Goal: Task Accomplishment & Management: Complete application form

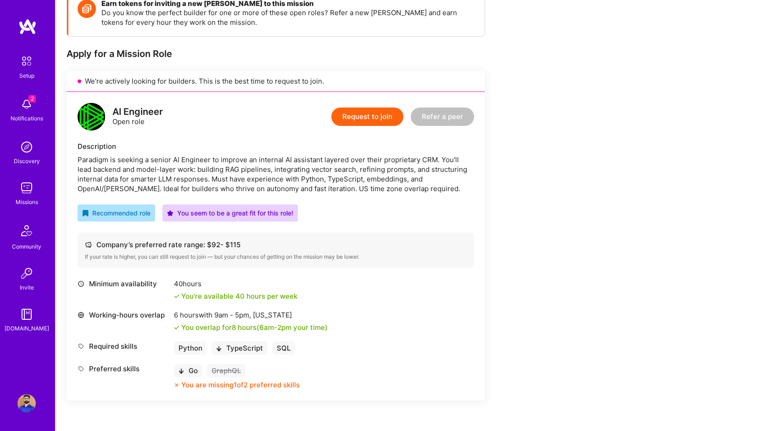
scroll to position [180, 0]
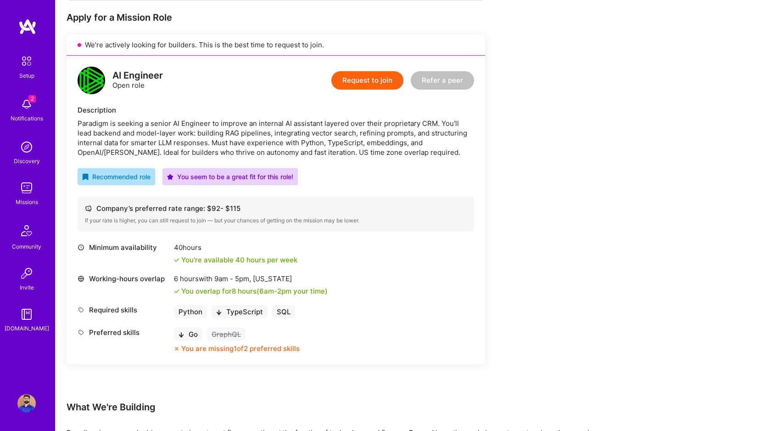
click at [29, 101] on span "2" at bounding box center [31, 98] width 7 height 7
click at [23, 188] on img at bounding box center [26, 188] width 18 height 18
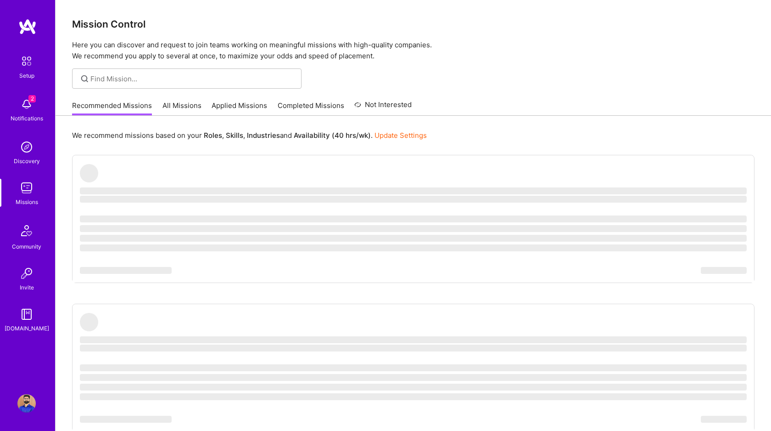
click at [175, 107] on link "All Missions" at bounding box center [182, 108] width 39 height 15
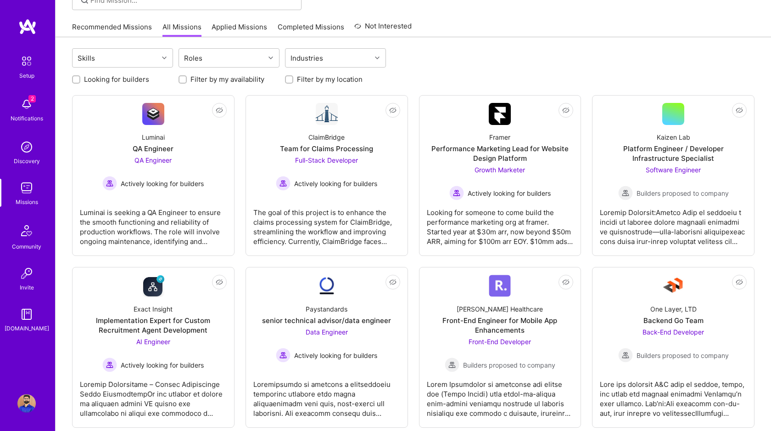
scroll to position [79, 0]
click at [79, 80] on div at bounding box center [76, 79] width 8 height 8
click at [76, 80] on input "Looking for builders" at bounding box center [77, 79] width 6 height 6
checkbox input "true"
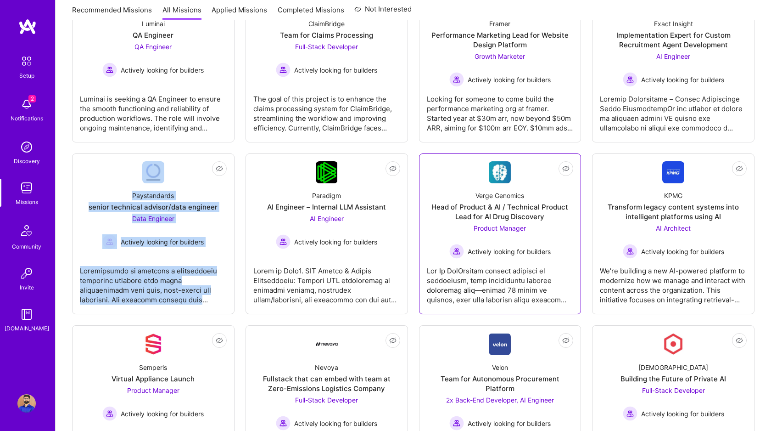
scroll to position [142, 0]
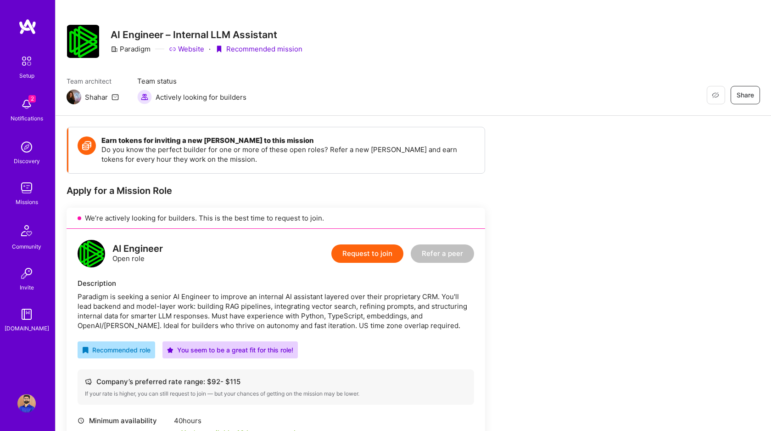
scroll to position [8, 0]
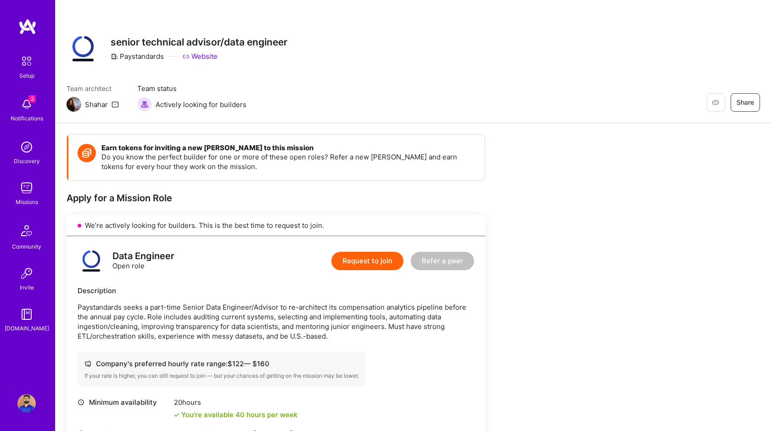
click at [387, 258] on button "Request to join" at bounding box center [367, 261] width 72 height 18
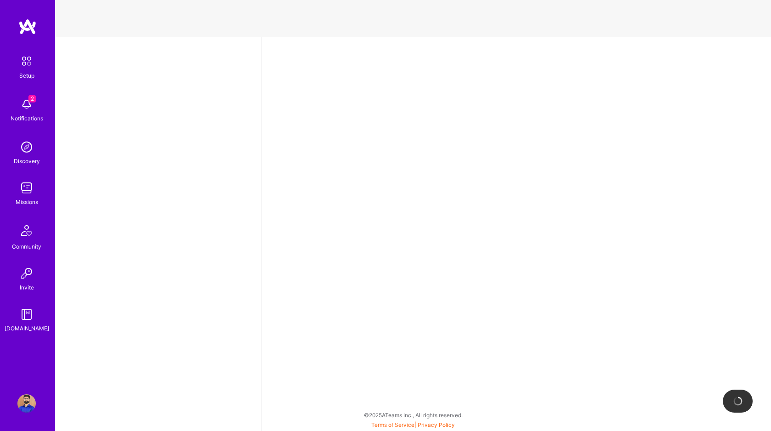
select select "CA"
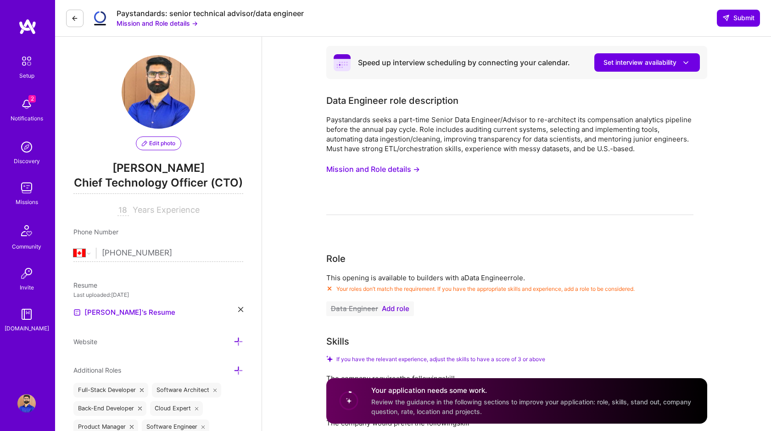
click at [380, 168] on button "Mission and Role details →" at bounding box center [373, 169] width 94 height 17
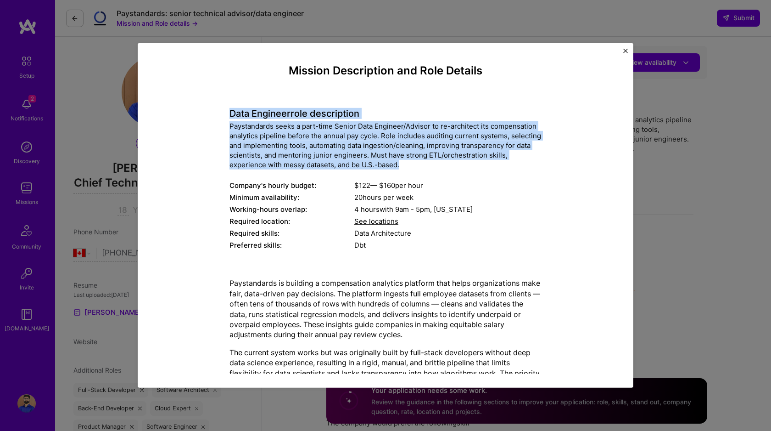
drag, startPoint x: 229, startPoint y: 111, endPoint x: 403, endPoint y: 165, distance: 181.9
click at [403, 165] on div "Data Engineer role description Paystandards seeks a part-time Senior Data Engin…" at bounding box center [386, 174] width 312 height 157
copy div "Data Engineer role description Paystandards seeks a part-time Senior Data Engin…"
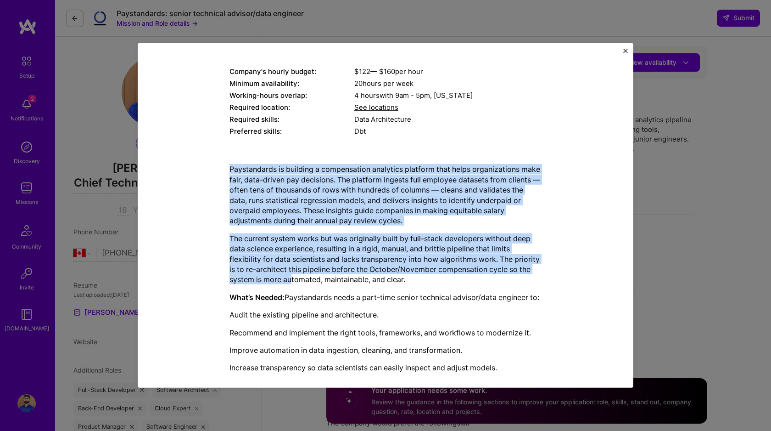
drag, startPoint x: 228, startPoint y: 169, endPoint x: 292, endPoint y: 275, distance: 123.8
click at [292, 275] on div "Mission Description and Role Details Data Engineer role description Paystandard…" at bounding box center [386, 287] width 454 height 675
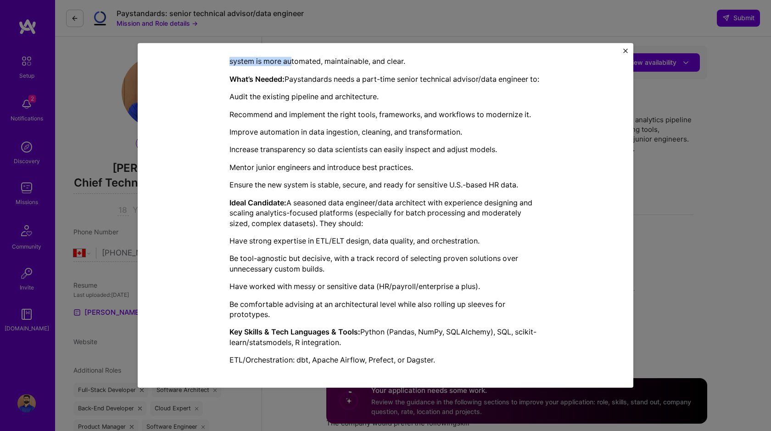
scroll to position [383, 0]
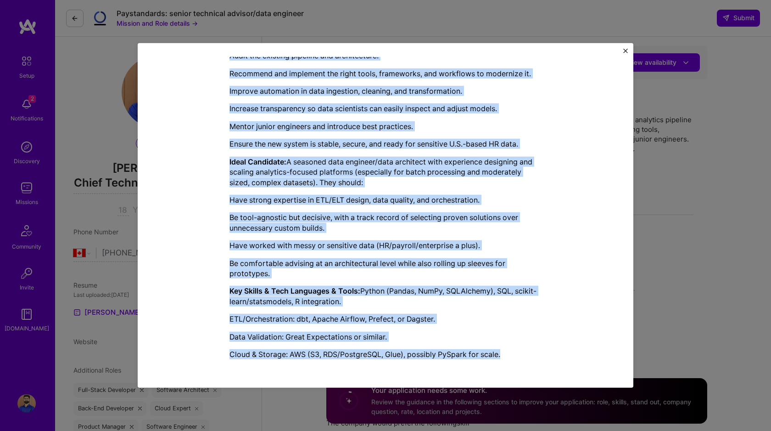
click at [507, 355] on p "Cloud & Storage: AWS (S3, RDS/PostgreSQL, Glue), possibly PySpark for scale." at bounding box center [386, 354] width 312 height 10
copy div "Paystandards is building a compensation analytics platform that helps organizat…"
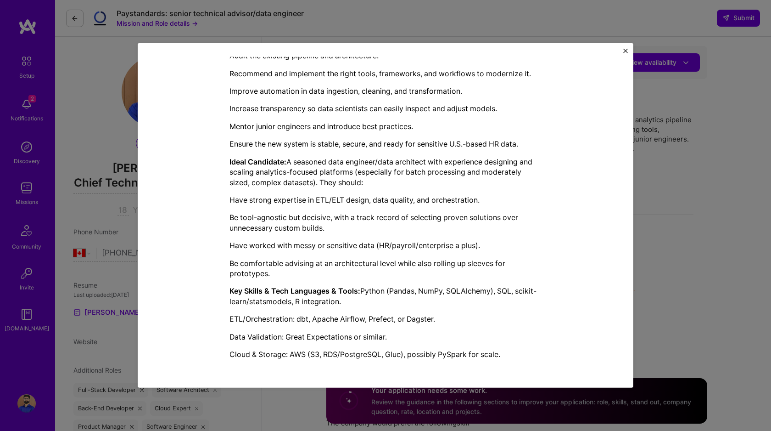
click at [83, 95] on div "Mission Description and Role Details Data Engineer role description Paystandard…" at bounding box center [385, 215] width 771 height 431
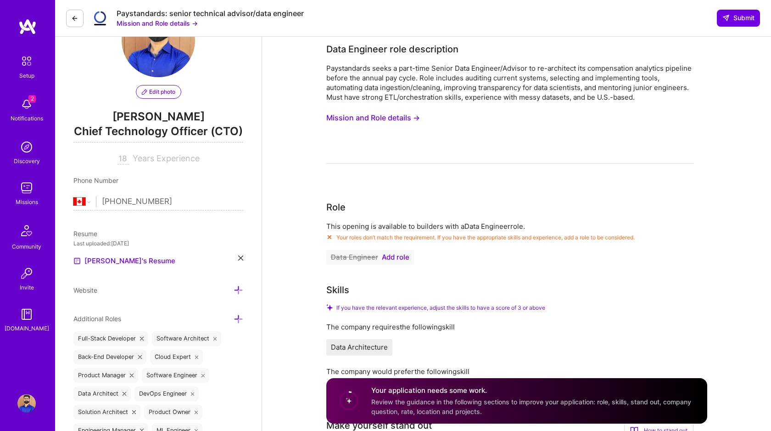
scroll to position [0, 0]
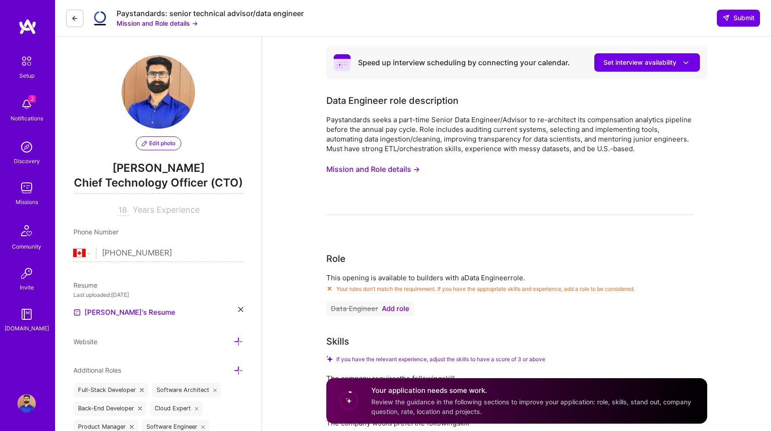
click at [395, 306] on span "Add role" at bounding box center [396, 308] width 28 height 7
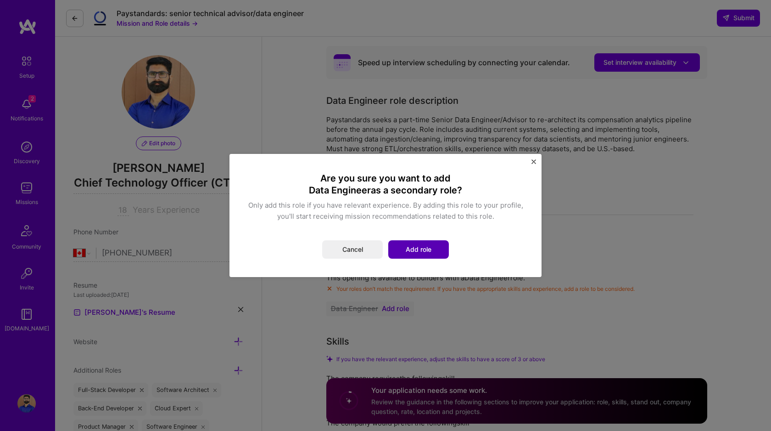
click at [411, 245] on button "Add role" at bounding box center [418, 249] width 61 height 18
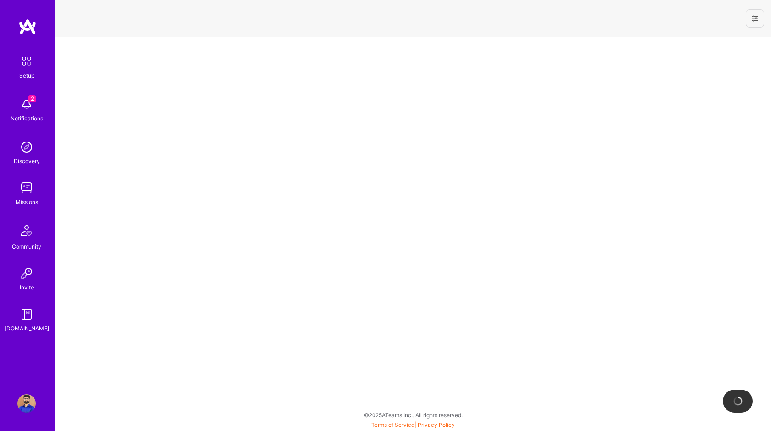
select select "CA"
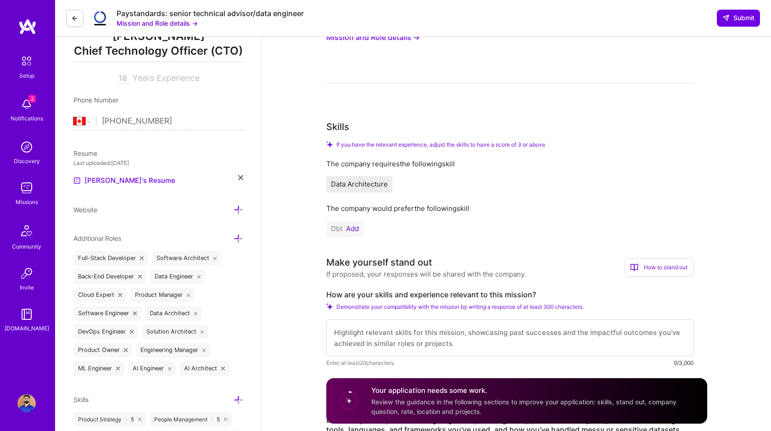
scroll to position [133, 0]
click at [356, 228] on button "Add" at bounding box center [352, 227] width 13 height 7
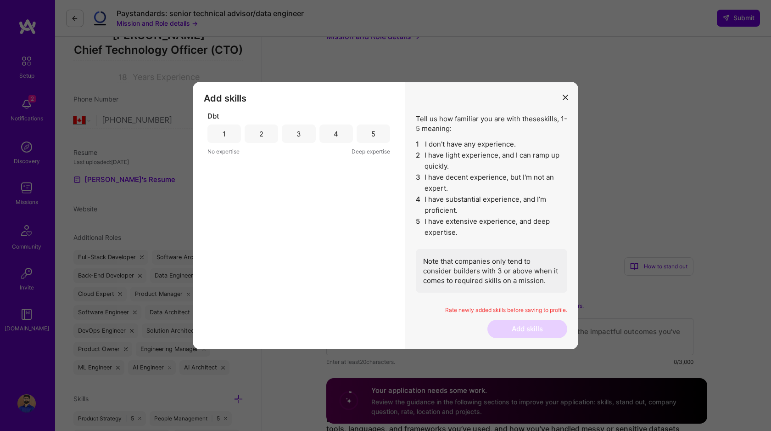
click at [260, 134] on div "2" at bounding box center [261, 134] width 4 height 10
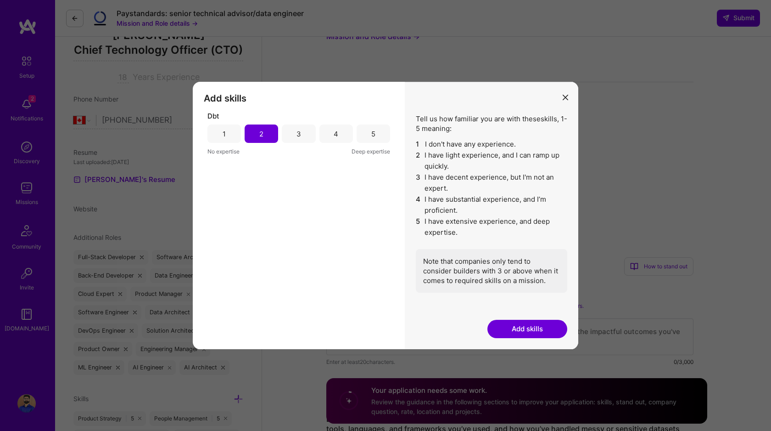
click at [514, 328] on button "Add skills" at bounding box center [528, 329] width 80 height 18
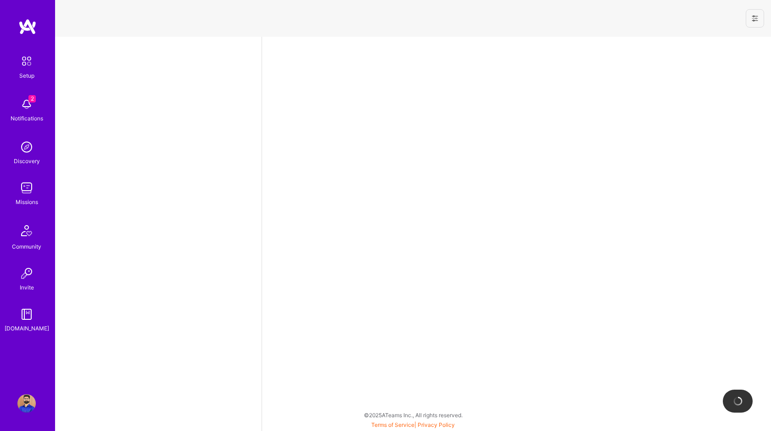
select select "CA"
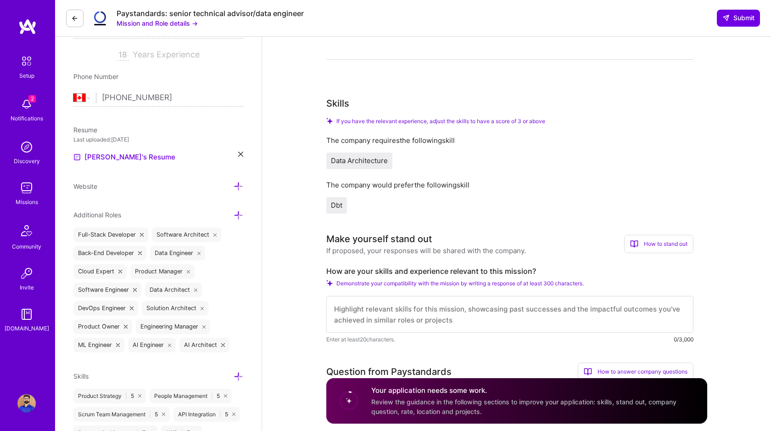
scroll to position [181, 0]
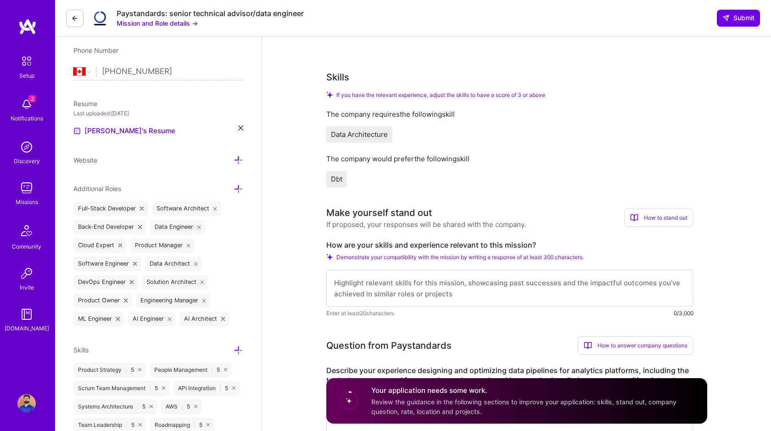
click at [538, 242] on label "How are your skills and experience relevant to this mission?" at bounding box center [509, 245] width 367 height 10
drag, startPoint x: 544, startPoint y: 242, endPoint x: 326, endPoint y: 244, distance: 217.2
click at [326, 244] on label "How are your skills and experience relevant to this mission?" at bounding box center [509, 245] width 367 height 10
copy label "How are your skills and experience relevant to this mission?"
click at [348, 279] on textarea at bounding box center [509, 288] width 367 height 37
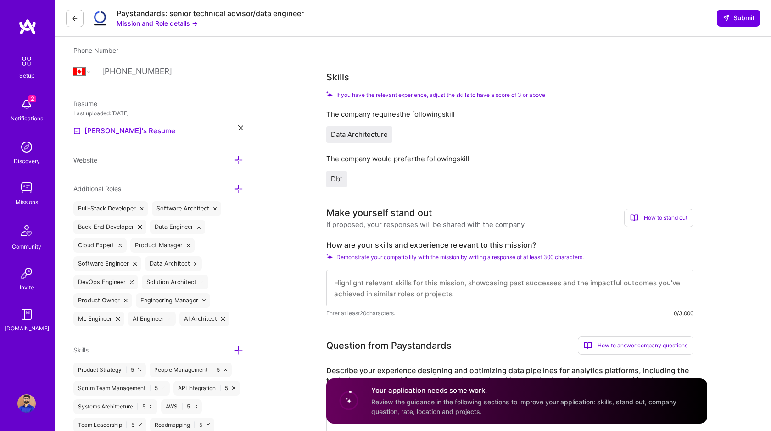
paste textarea "18+ Years Building Large-Scale Data Systems Former AWS S3 engineering leader wi…"
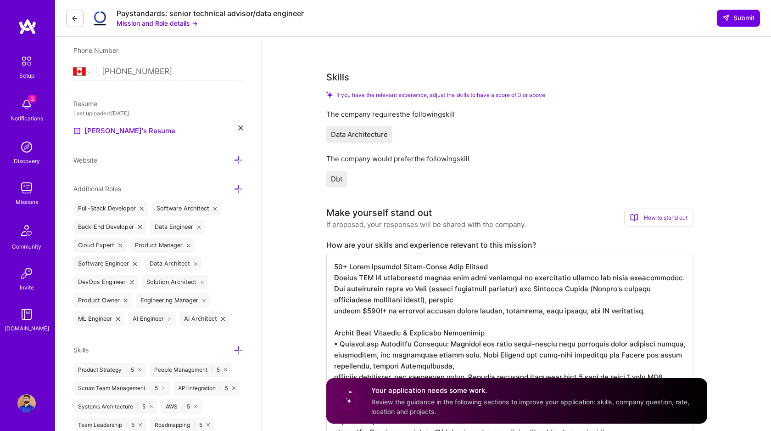
scroll to position [253, 0]
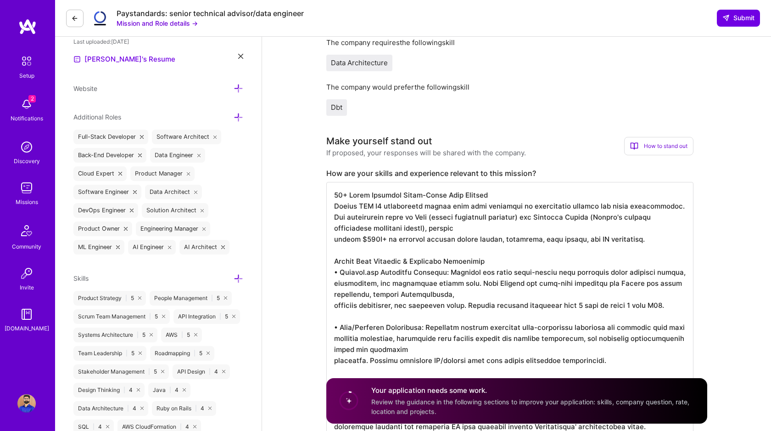
click at [387, 207] on textarea at bounding box center [509, 310] width 367 height 257
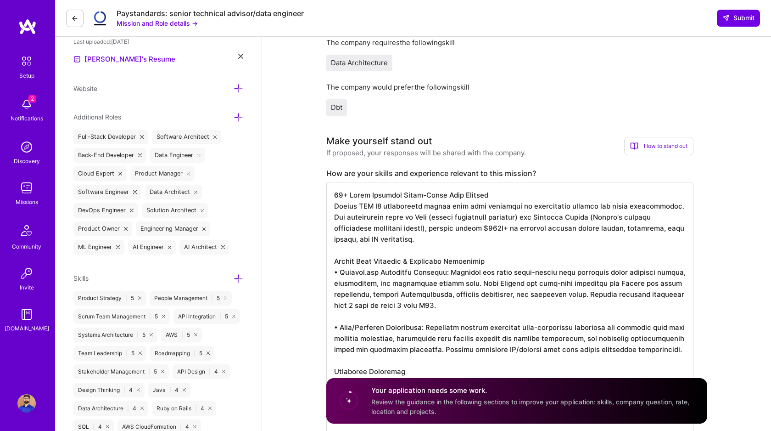
scroll to position [1, 0]
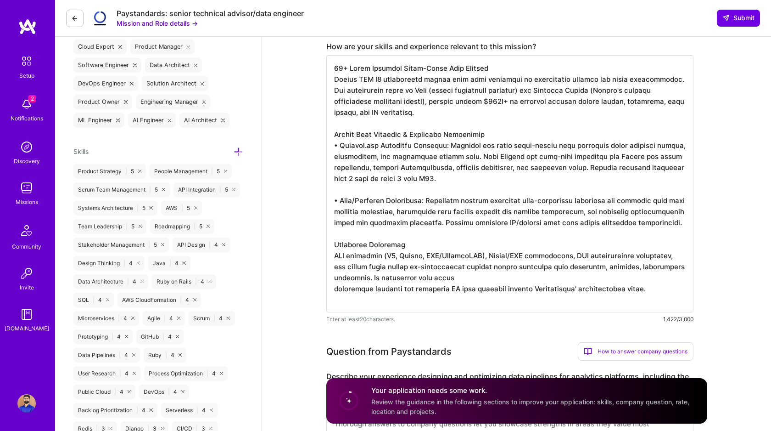
scroll to position [380, 0]
click at [388, 300] on textarea at bounding box center [509, 183] width 367 height 257
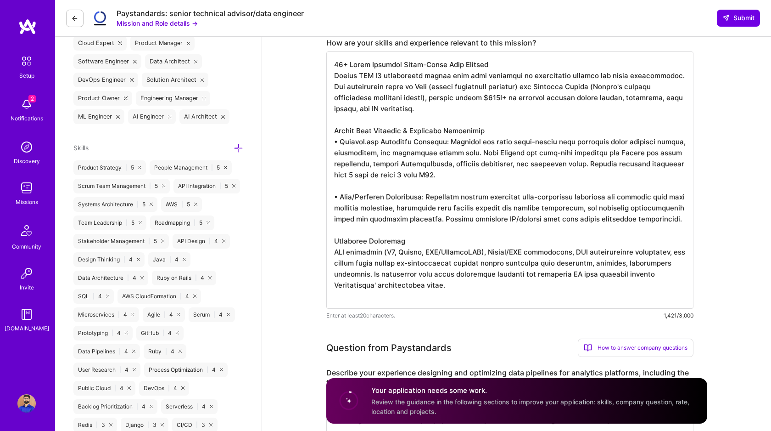
scroll to position [385, 0]
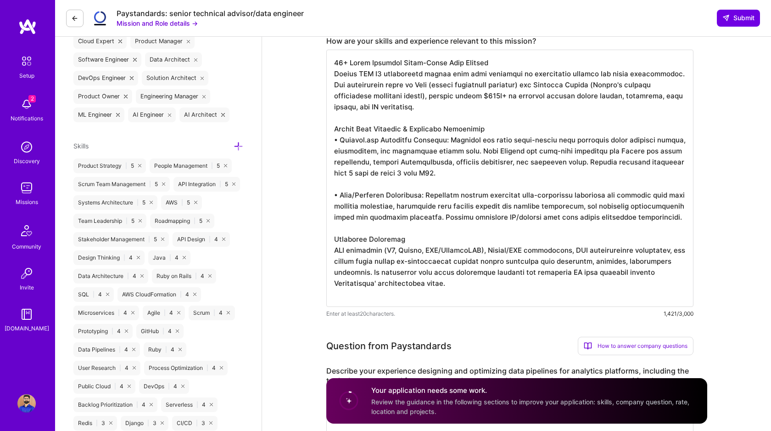
click at [380, 285] on textarea at bounding box center [509, 178] width 367 height 257
click at [427, 173] on textarea at bounding box center [509, 178] width 367 height 257
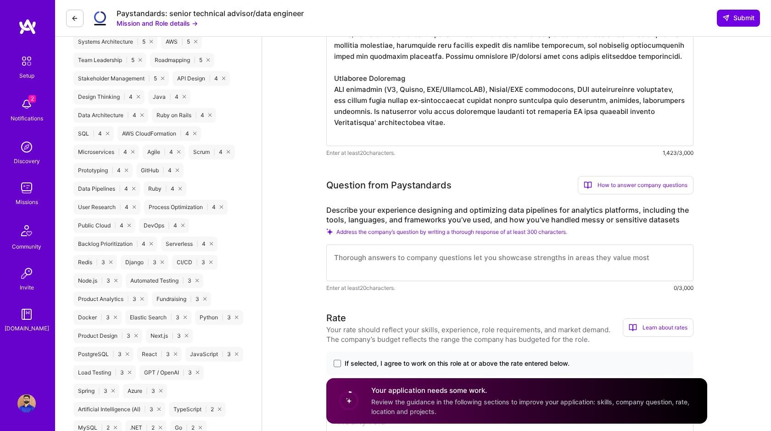
scroll to position [551, 0]
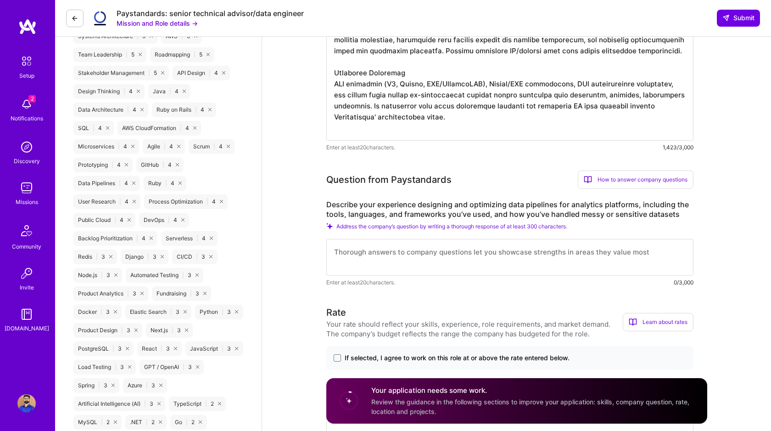
type textarea "18+ Years Building Large-Scale Data Systems Former AWS S3 engineering leader wi…"
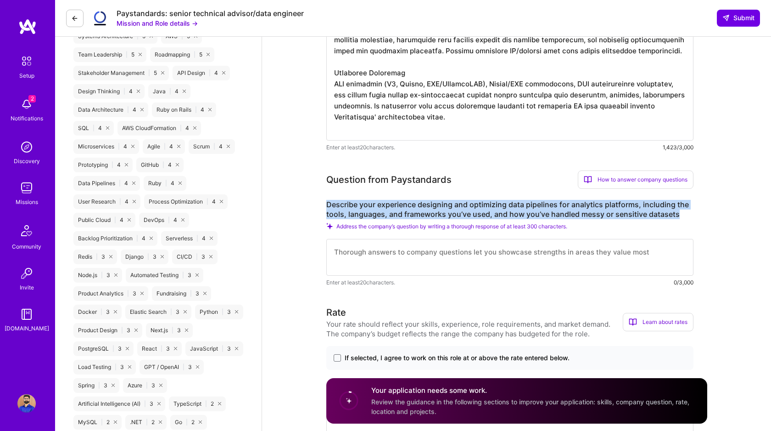
drag, startPoint x: 680, startPoint y: 213, endPoint x: 328, endPoint y: 204, distance: 351.8
click at [327, 205] on label "Describe your experience designing and optimizing data pipelines for analytics …" at bounding box center [509, 209] width 367 height 19
copy label "Describe your experience designing and optimizing data pipelines for analytics …"
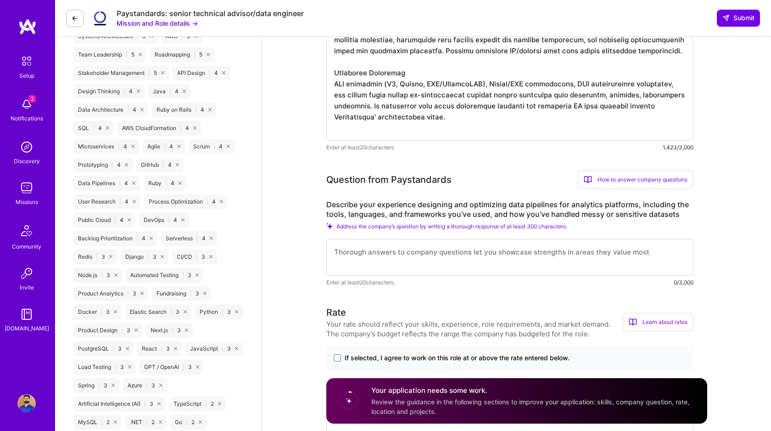
click at [340, 254] on textarea at bounding box center [509, 257] width 367 height 37
paste textarea "18+ Years of Data-Intensive Systems Leadership I bring extensive experience as …"
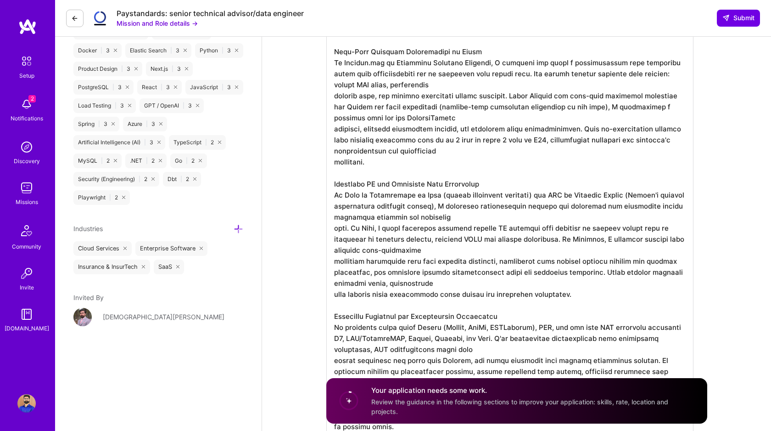
scroll to position [572, 0]
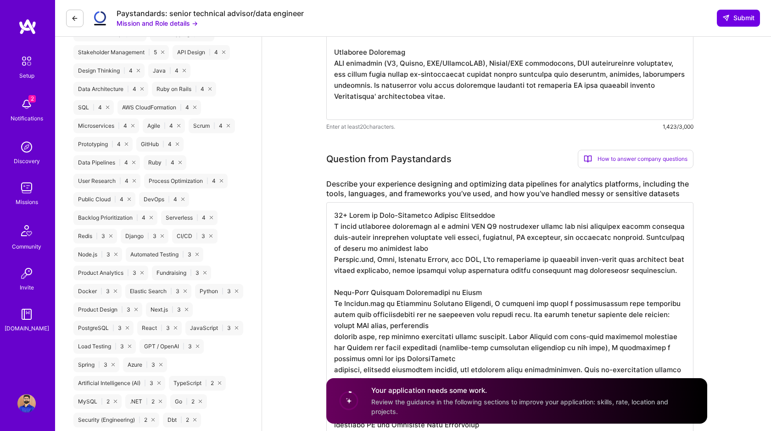
paste textarea "experience"
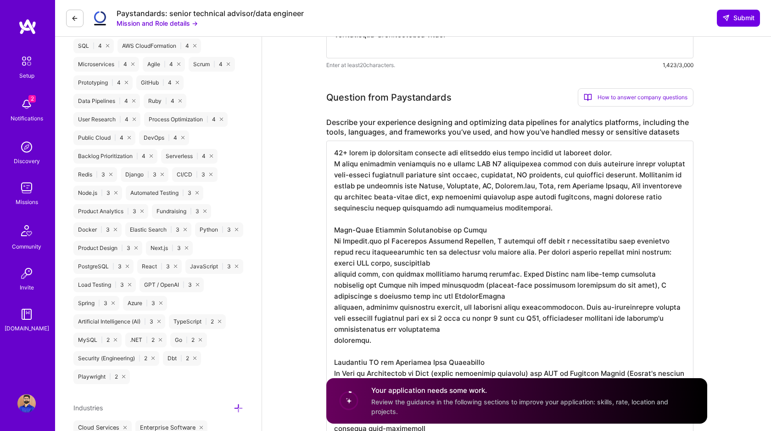
scroll to position [638, 0]
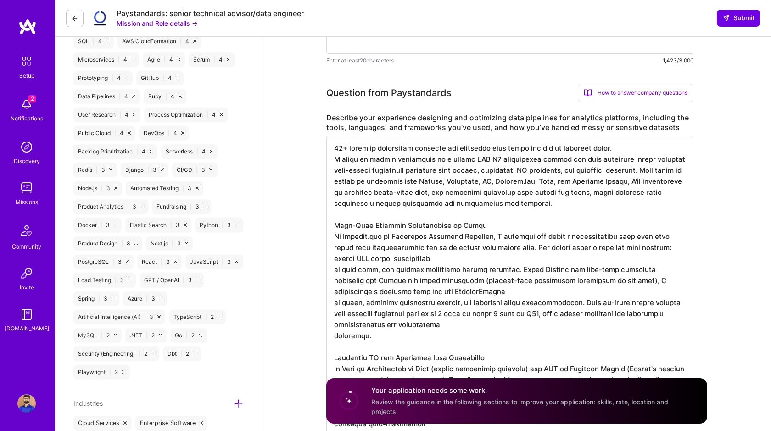
click at [440, 225] on textarea at bounding box center [509, 374] width 367 height 477
click at [410, 225] on textarea at bounding box center [509, 374] width 367 height 477
click at [510, 173] on textarea at bounding box center [509, 374] width 367 height 477
click at [435, 182] on textarea at bounding box center [509, 374] width 367 height 477
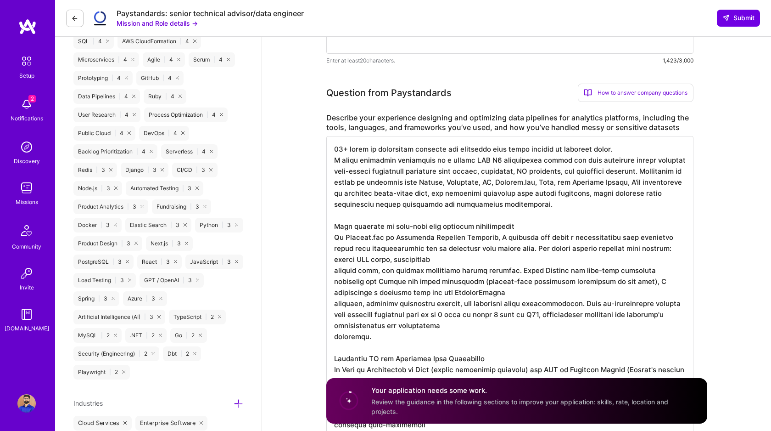
click at [404, 249] on textarea at bounding box center [509, 374] width 367 height 477
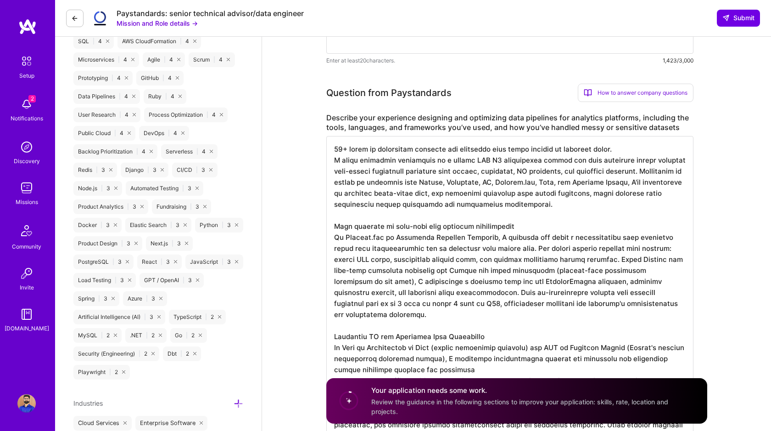
scroll to position [1, 0]
click at [388, 348] on textarea at bounding box center [509, 358] width 367 height 444
click at [366, 369] on textarea at bounding box center [509, 358] width 367 height 444
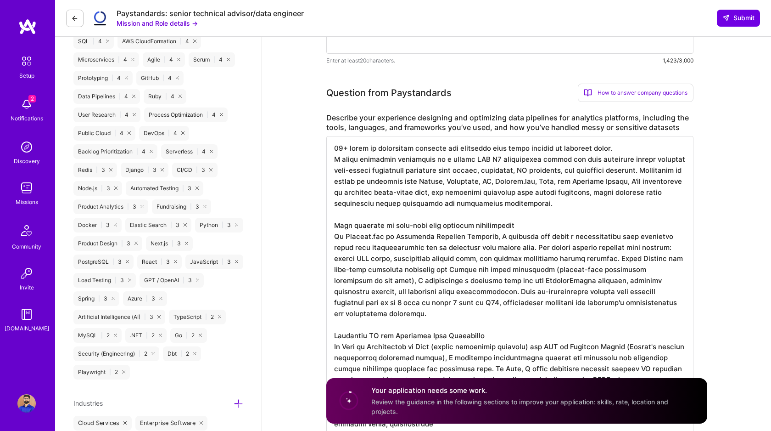
click at [539, 336] on textarea at bounding box center [509, 352] width 367 height 433
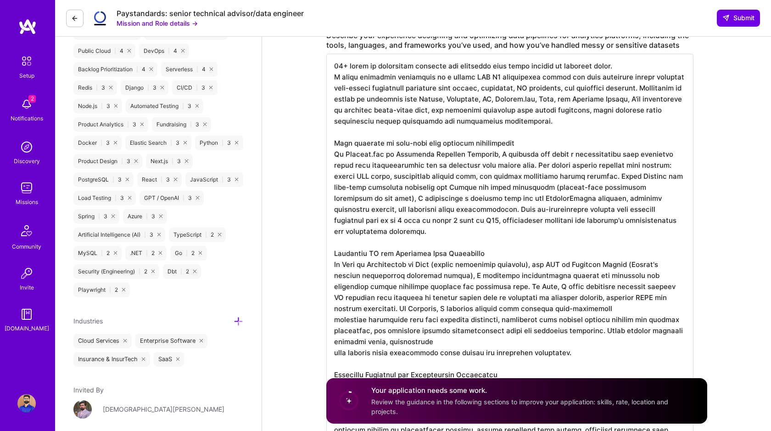
scroll to position [721, 0]
click at [348, 311] on textarea at bounding box center [509, 269] width 367 height 433
click at [458, 310] on textarea at bounding box center [509, 264] width 367 height 422
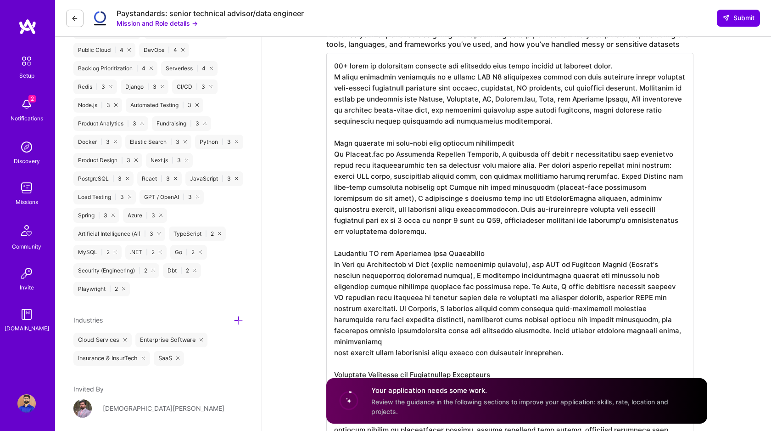
click at [456, 322] on textarea at bounding box center [509, 264] width 367 height 422
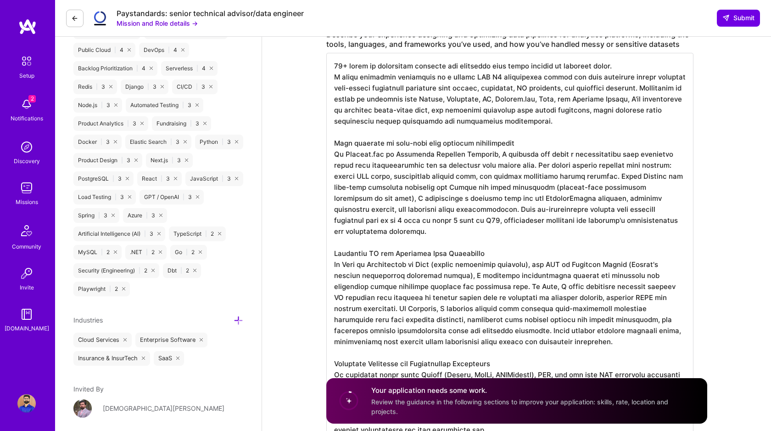
click at [479, 219] on textarea at bounding box center [509, 264] width 367 height 422
click at [539, 124] on textarea at bounding box center [509, 264] width 367 height 422
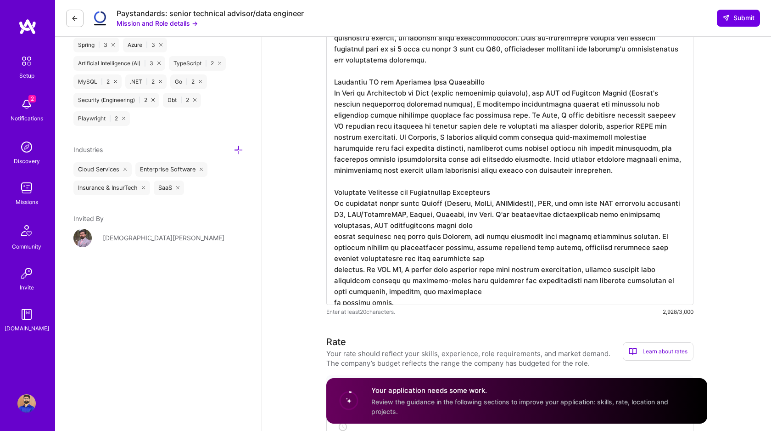
scroll to position [889, 0]
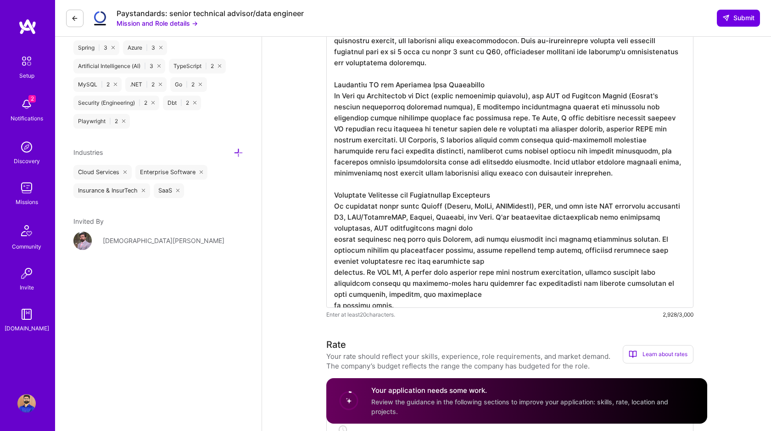
click at [521, 196] on textarea at bounding box center [509, 96] width 367 height 422
click at [468, 208] on textarea at bounding box center [509, 96] width 367 height 422
click at [418, 205] on textarea at bounding box center [509, 96] width 367 height 422
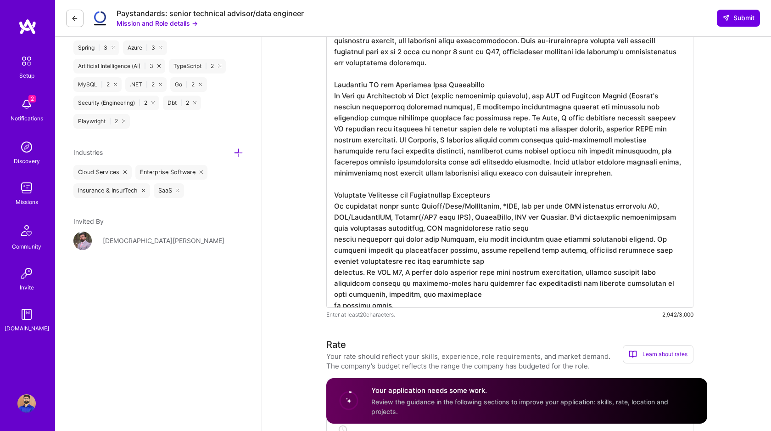
click at [571, 218] on textarea at bounding box center [509, 96] width 367 height 422
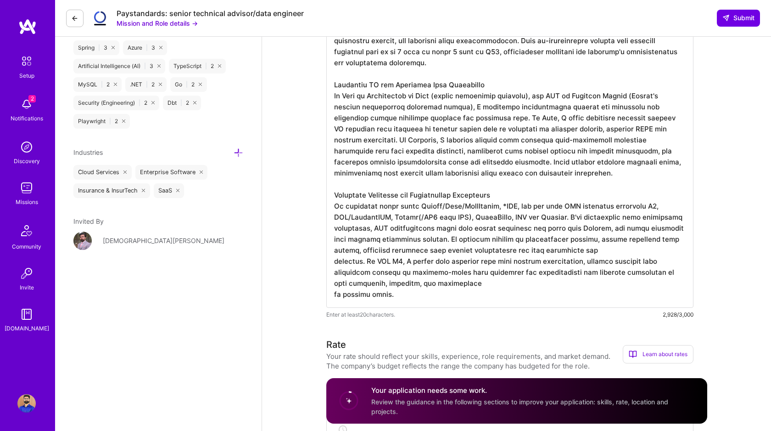
scroll to position [0, 0]
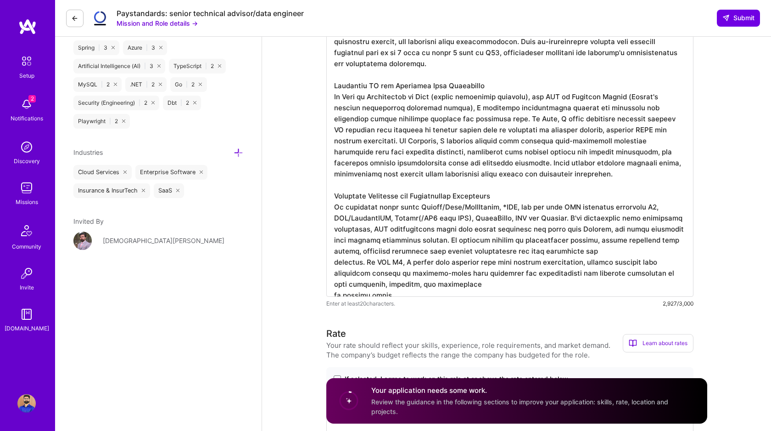
click at [598, 218] on textarea at bounding box center [509, 90] width 367 height 411
click at [400, 283] on textarea at bounding box center [509, 90] width 367 height 411
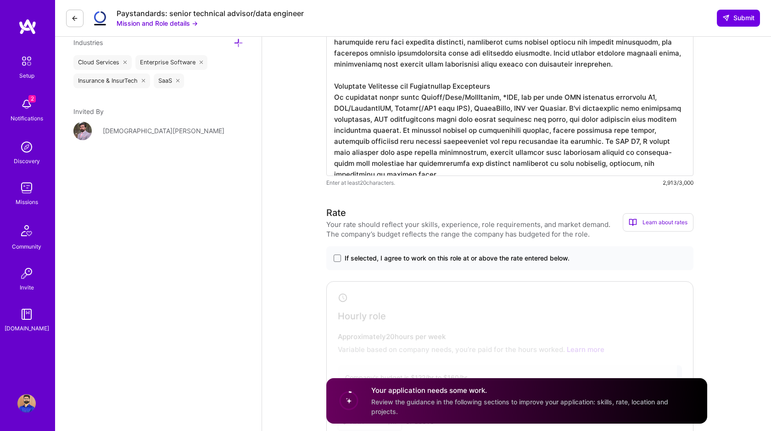
scroll to position [1005, 0]
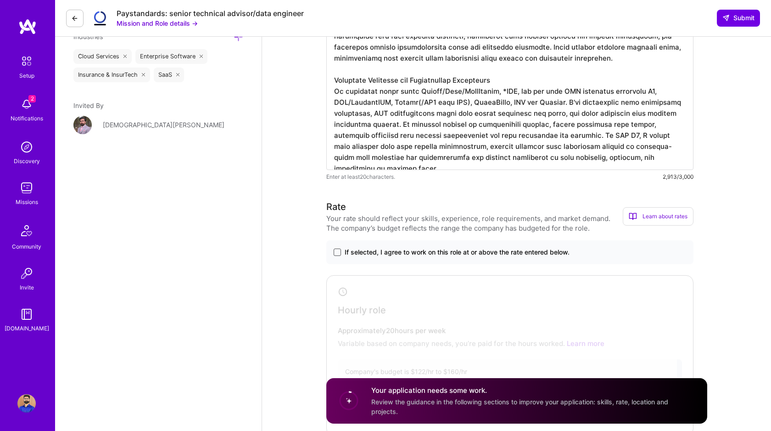
type textarea "18+ years of experience building and operating high stack systems at internet s…"
click at [337, 254] on span at bounding box center [337, 251] width 7 height 7
click at [0, 0] on input "If selected, I agree to work on this role at or above the rate entered below." at bounding box center [0, 0] width 0 height 0
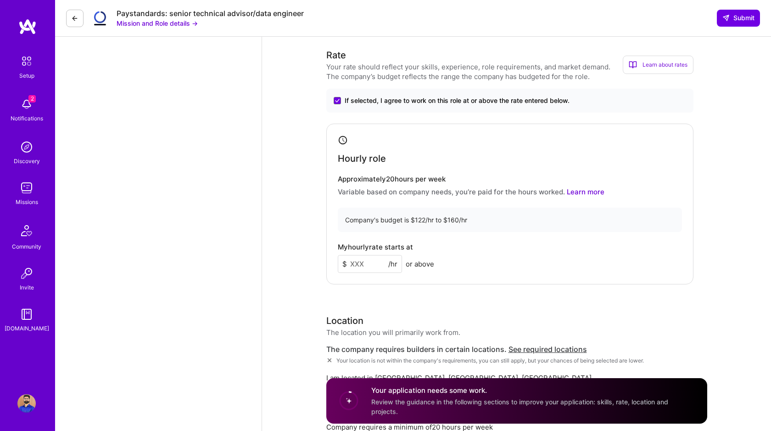
scroll to position [1163, 0]
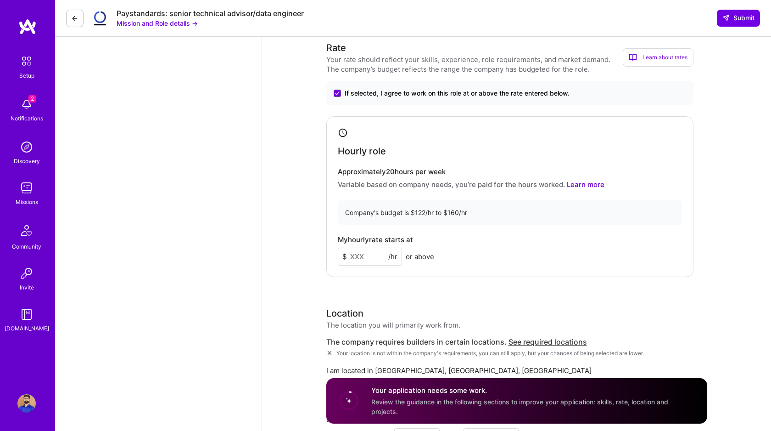
click at [365, 258] on input at bounding box center [370, 256] width 64 height 18
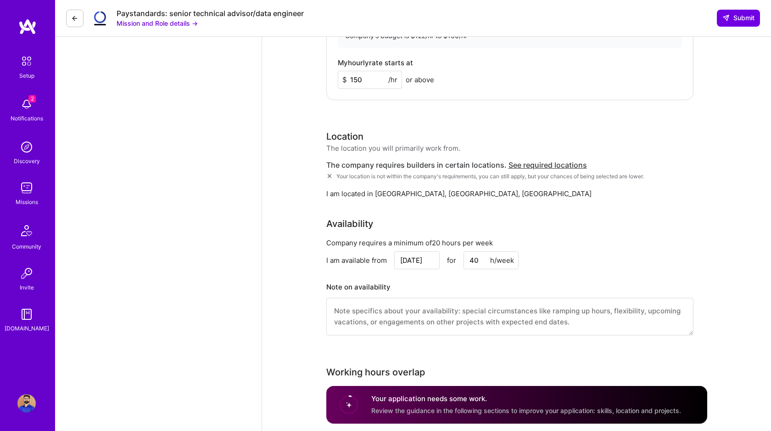
scroll to position [1345, 0]
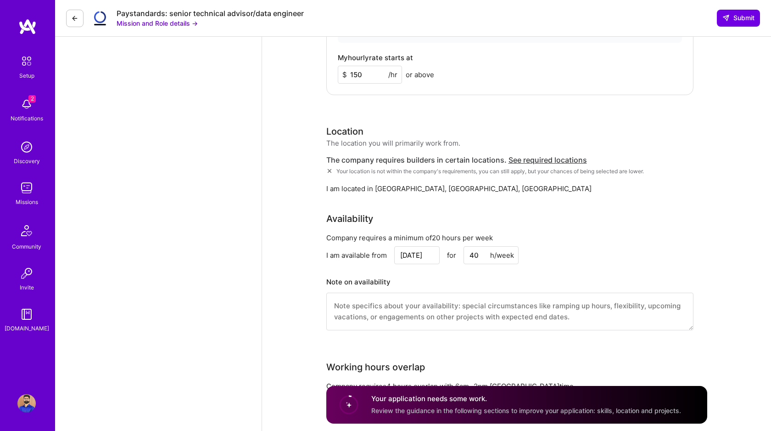
type input "150"
click at [531, 159] on span "See required locations" at bounding box center [548, 159] width 79 height 9
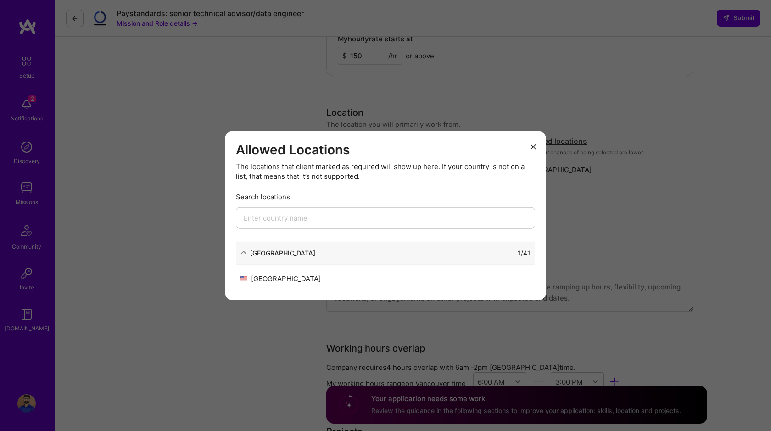
scroll to position [1363, 0]
click at [534, 146] on icon "modal" at bounding box center [534, 147] width 6 height 6
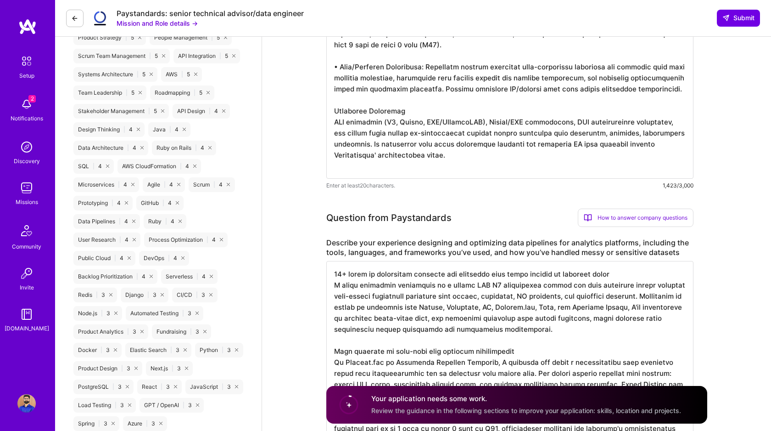
scroll to position [498, 0]
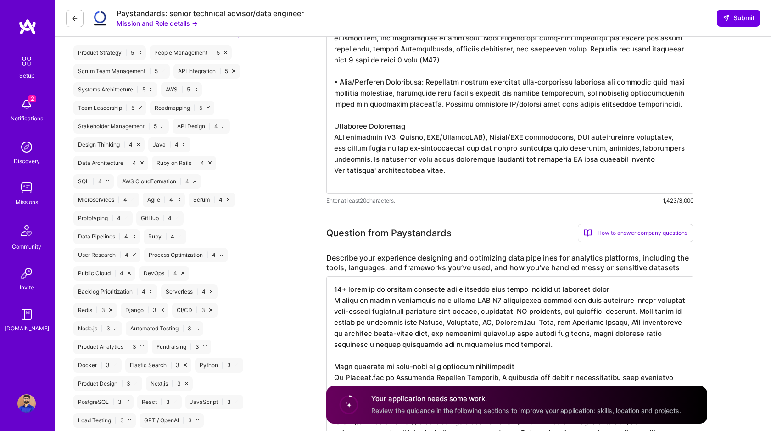
click at [444, 156] on textarea at bounding box center [509, 65] width 367 height 257
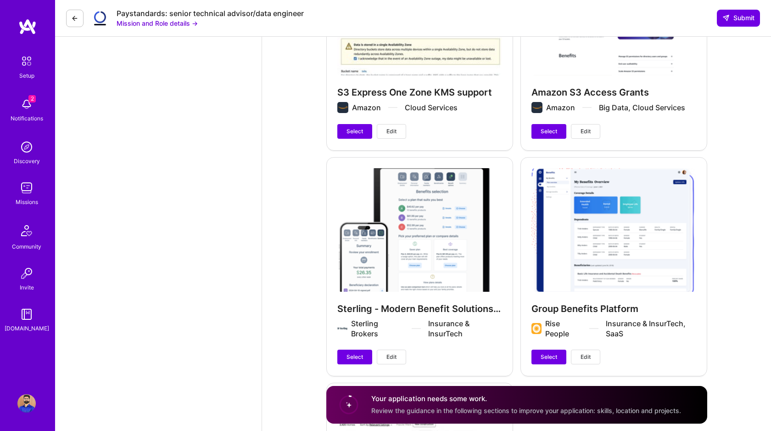
scroll to position [2275, 0]
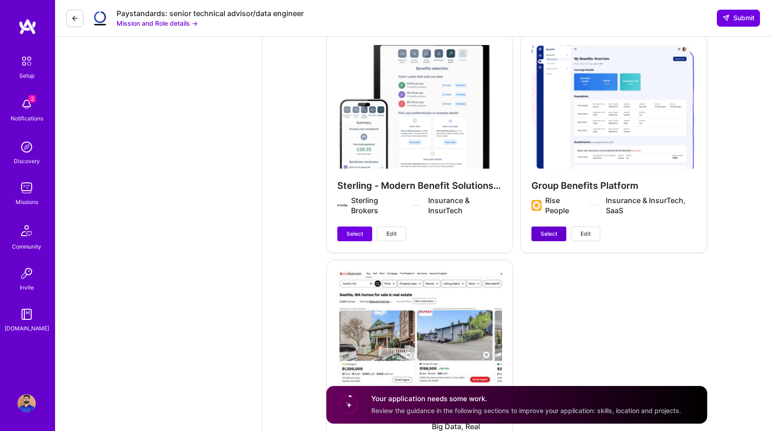
click at [541, 231] on span "Select" at bounding box center [549, 234] width 17 height 8
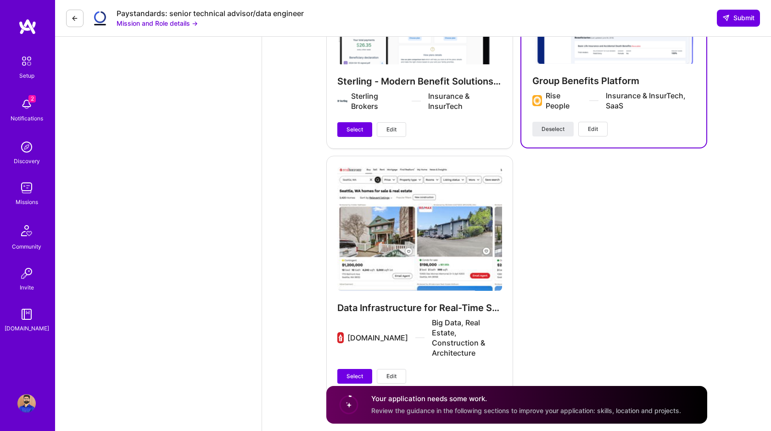
scroll to position [2385, 0]
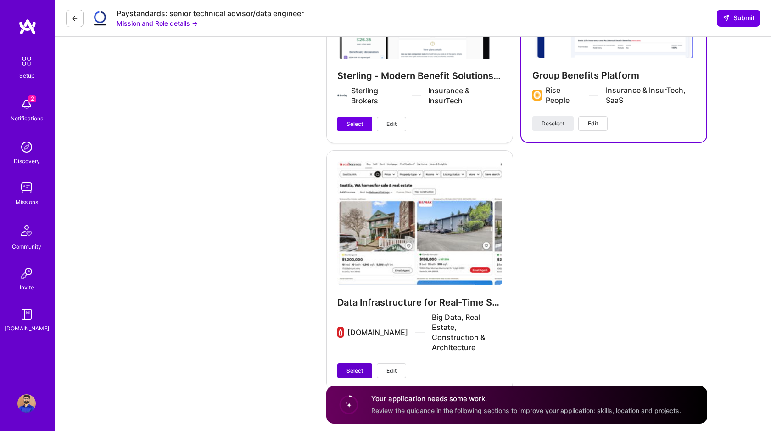
click at [355, 366] on span "Select" at bounding box center [355, 370] width 17 height 8
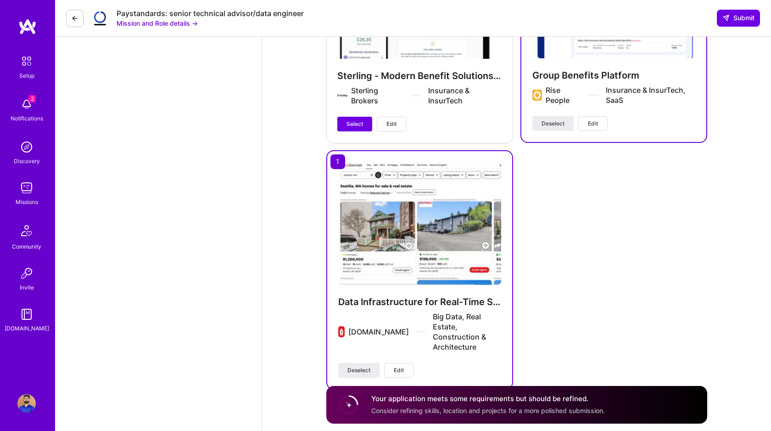
scroll to position [2398, 0]
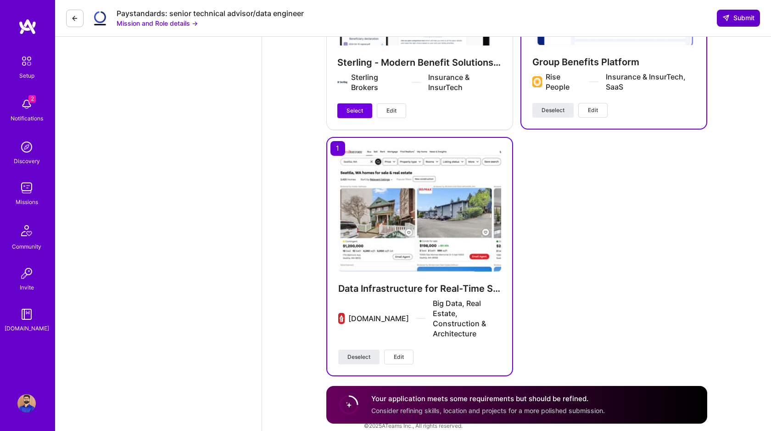
click at [743, 17] on span "Submit" at bounding box center [739, 17] width 32 height 9
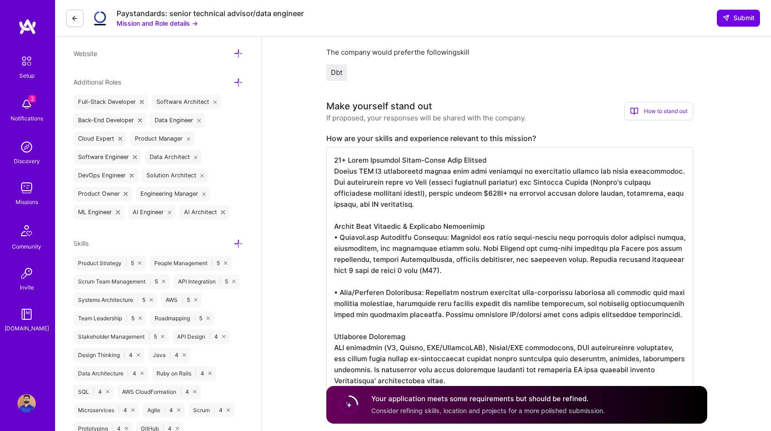
scroll to position [0, 0]
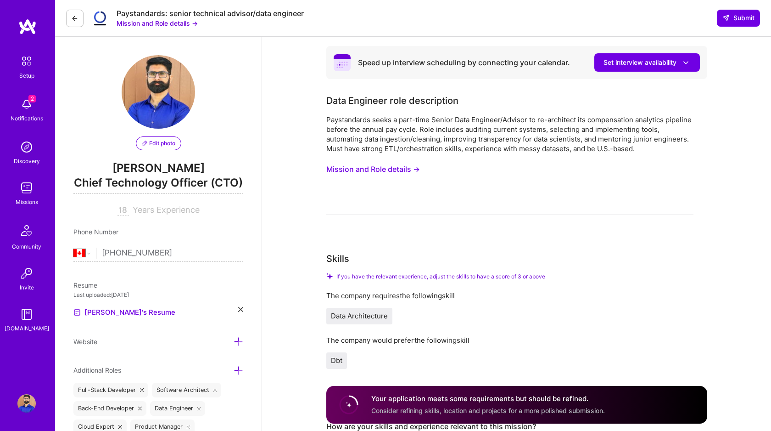
click at [671, 146] on div "Paystandards seeks a part-time Senior Data Engineer/Advisor to re-architect its…" at bounding box center [509, 134] width 367 height 39
click at [734, 16] on span "Submit" at bounding box center [739, 17] width 32 height 9
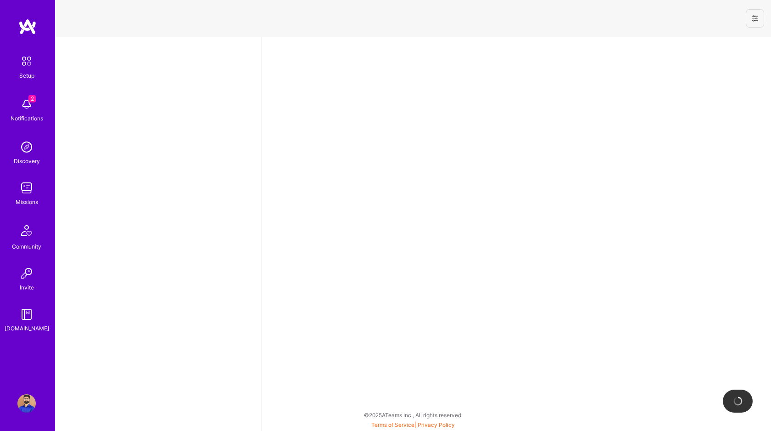
select select "CA"
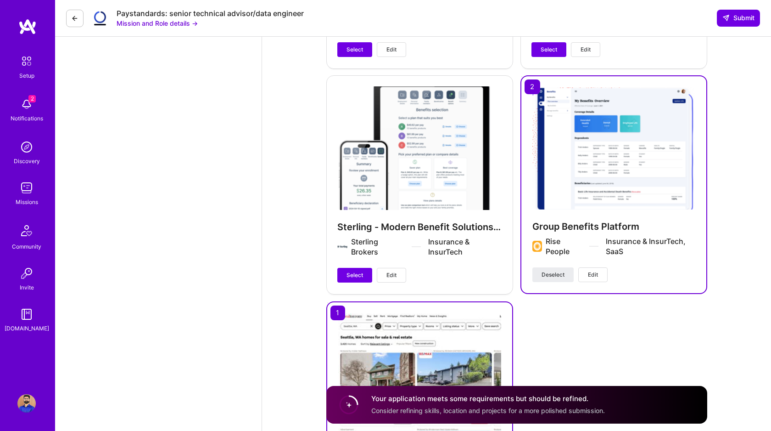
scroll to position [2398, 0]
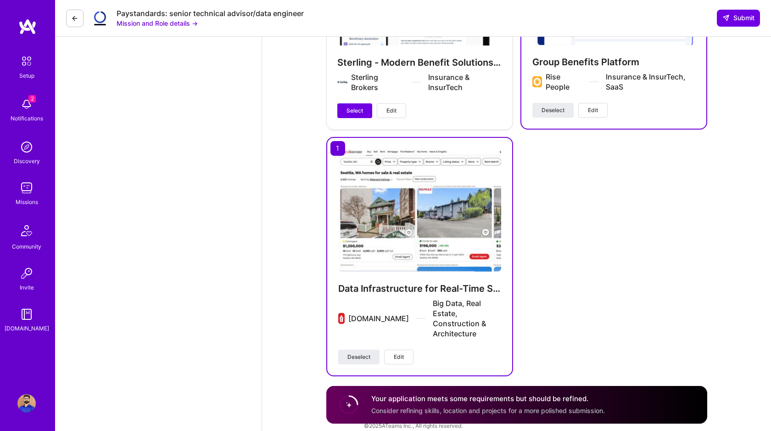
click at [545, 399] on h4 "Your application meets some requirements but should be refined." at bounding box center [488, 399] width 234 height 10
click at [347, 398] on circle at bounding box center [348, 404] width 17 height 17
click at [411, 398] on h4 "Your application meets some requirements but should be refined." at bounding box center [488, 399] width 234 height 10
click at [730, 20] on span "Submit" at bounding box center [739, 17] width 32 height 9
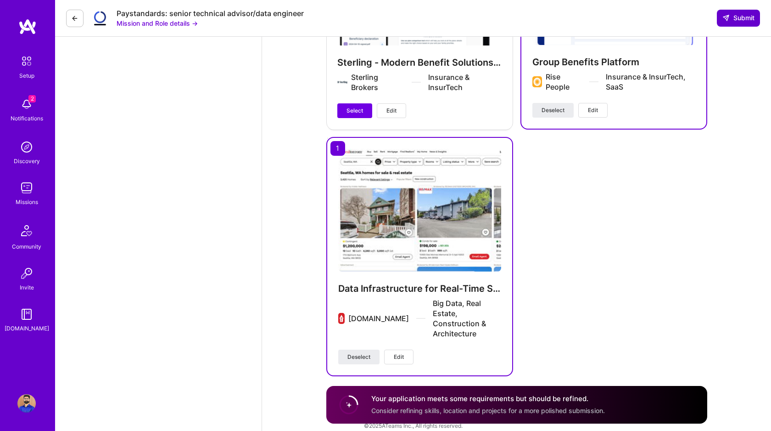
click at [730, 20] on span "Submit" at bounding box center [739, 17] width 32 height 9
click at [733, 20] on span "Submit" at bounding box center [739, 17] width 32 height 9
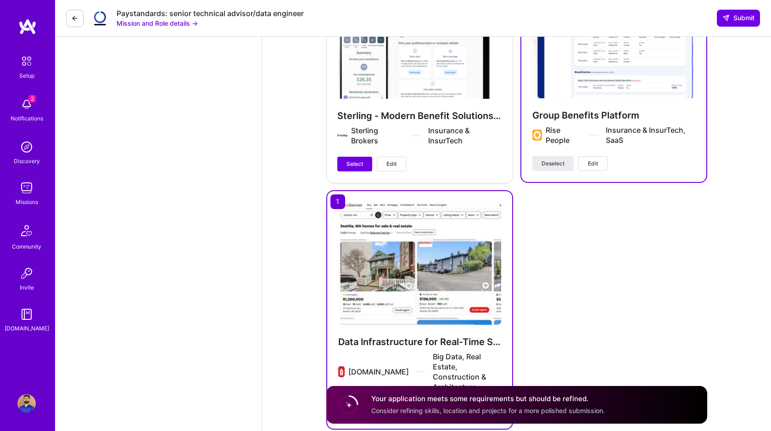
scroll to position [2343, 0]
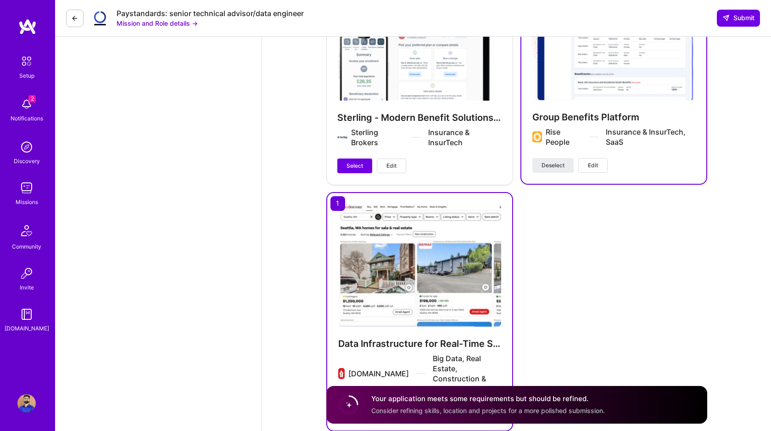
click at [353, 402] on circle at bounding box center [348, 404] width 17 height 17
click at [354, 405] on circle at bounding box center [348, 404] width 17 height 17
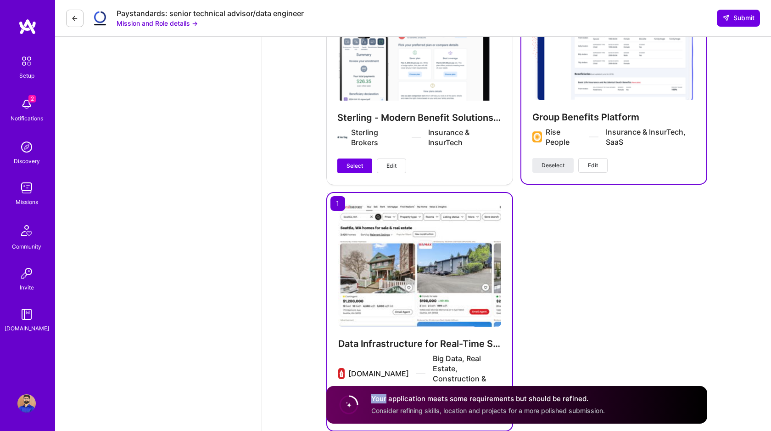
click at [354, 405] on circle at bounding box center [348, 404] width 17 height 17
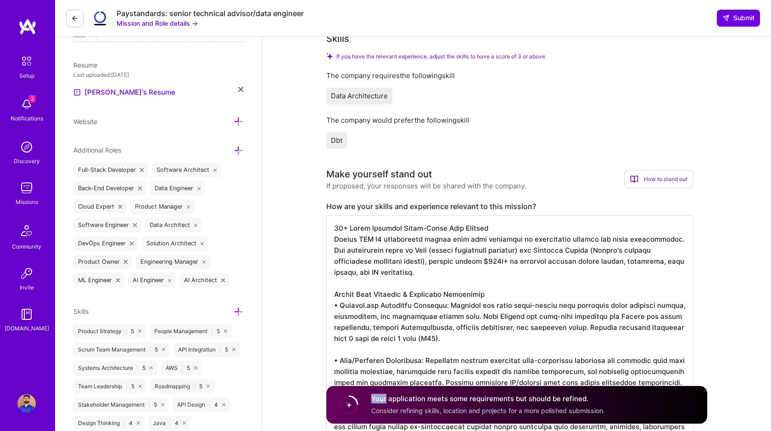
scroll to position [0, 0]
drag, startPoint x: 733, startPoint y: 18, endPoint x: 728, endPoint y: 18, distance: 5.1
click at [733, 18] on span "Submit" at bounding box center [739, 17] width 32 height 9
click at [733, 17] on span "Submit" at bounding box center [739, 17] width 32 height 9
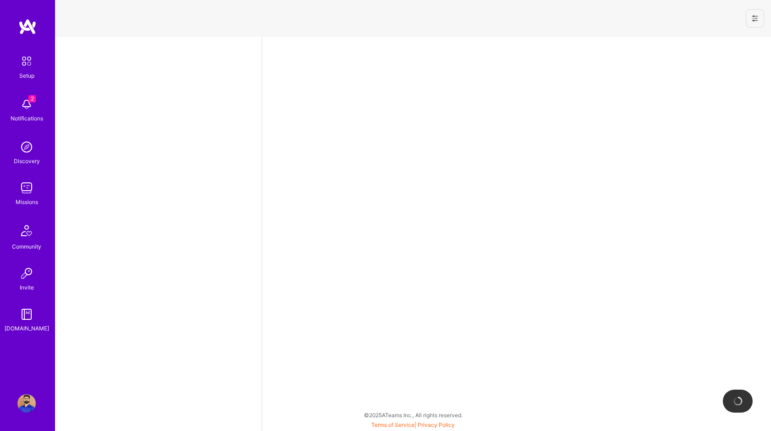
select select "CA"
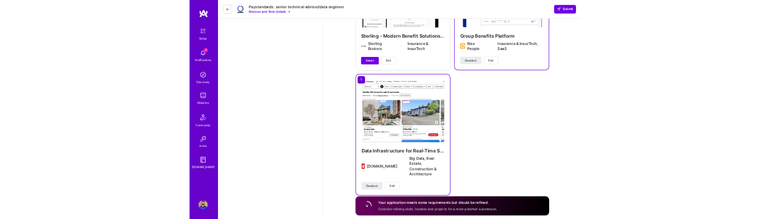
scroll to position [2398, 0]
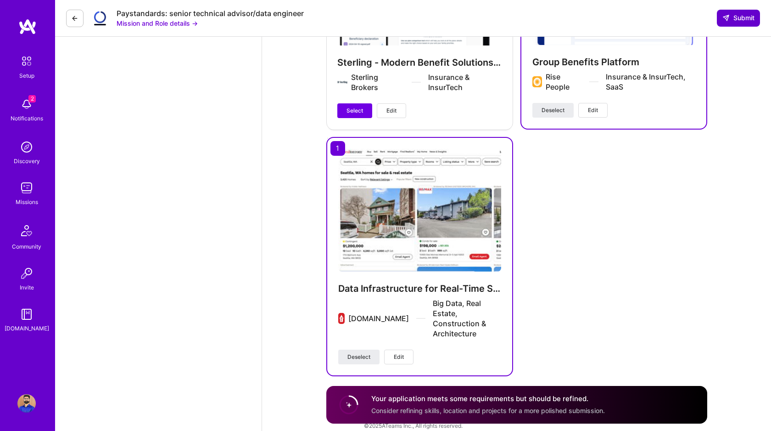
click at [730, 22] on span "Submit" at bounding box center [739, 17] width 32 height 9
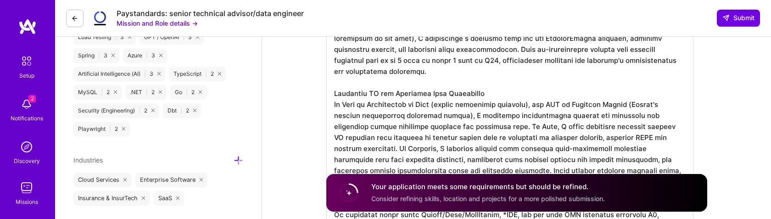
scroll to position [0, 0]
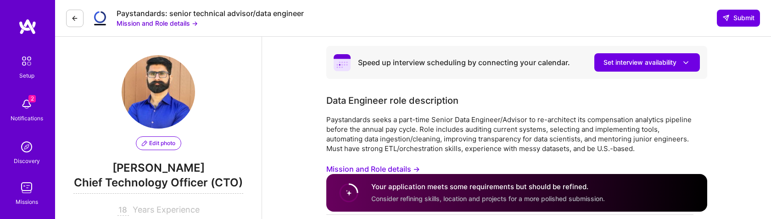
select select "CA"
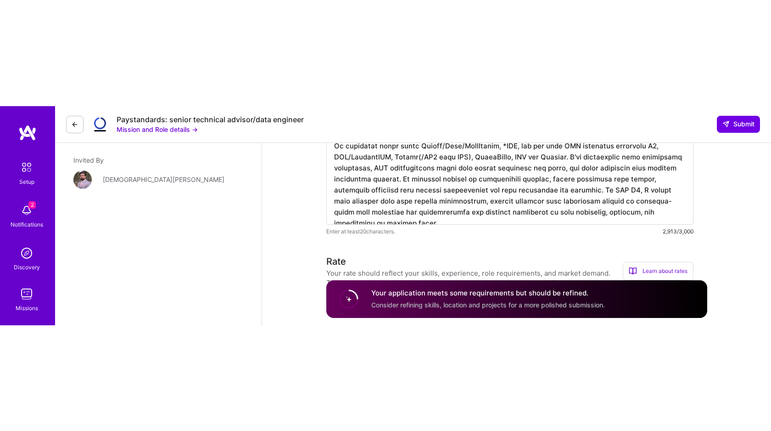
scroll to position [1055, 0]
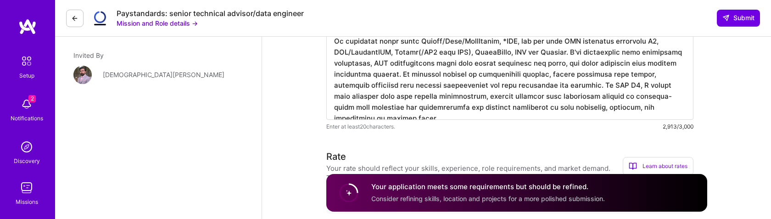
drag, startPoint x: 596, startPoint y: 73, endPoint x: 608, endPoint y: 107, distance: 36.0
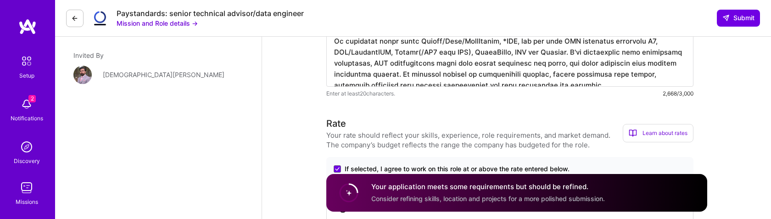
type textarea "18+ years of experience building and operating high stack systems at internet s…"
click at [728, 17] on icon at bounding box center [726, 17] width 7 height 7
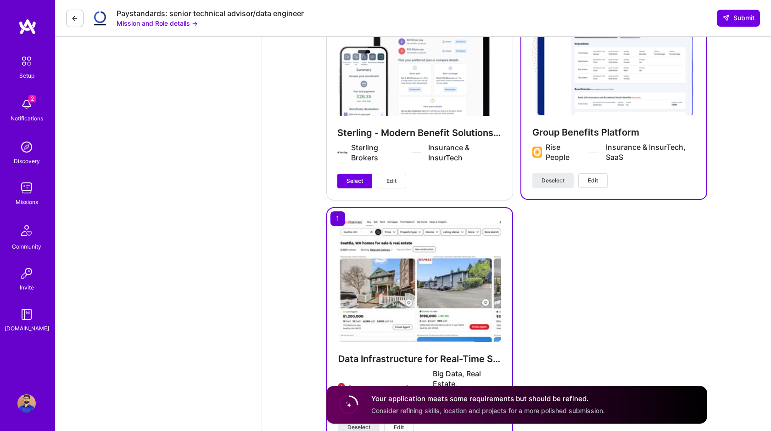
scroll to position [2365, 0]
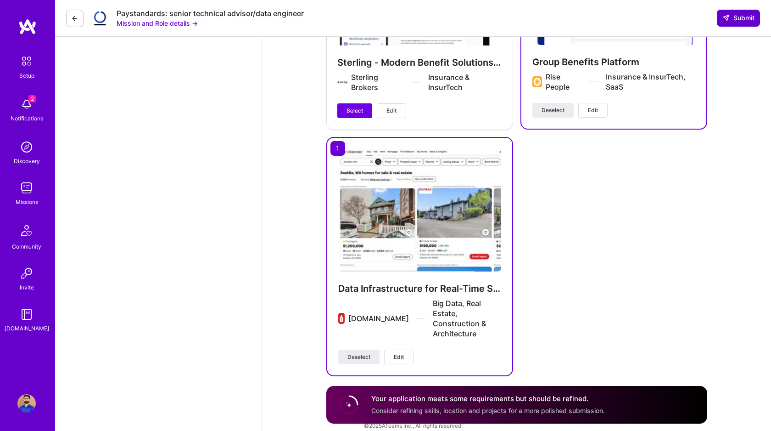
click at [731, 17] on span "Submit" at bounding box center [739, 17] width 32 height 9
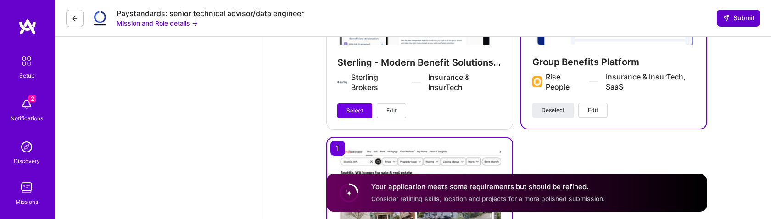
click at [730, 22] on span "Submit" at bounding box center [739, 17] width 32 height 9
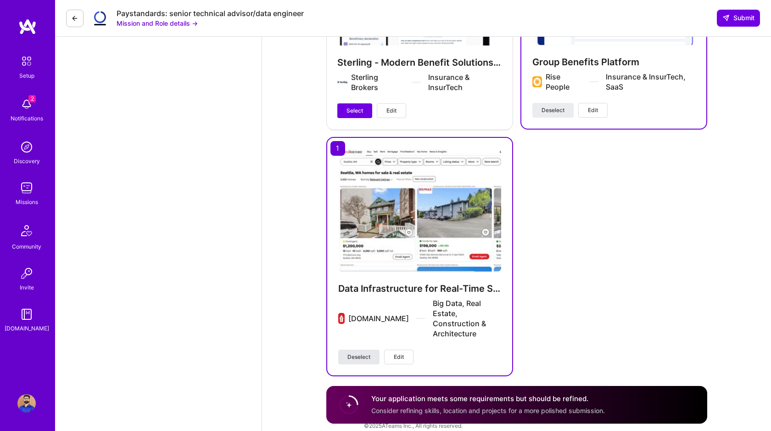
click at [358, 219] on span "Deselect" at bounding box center [359, 357] width 23 height 8
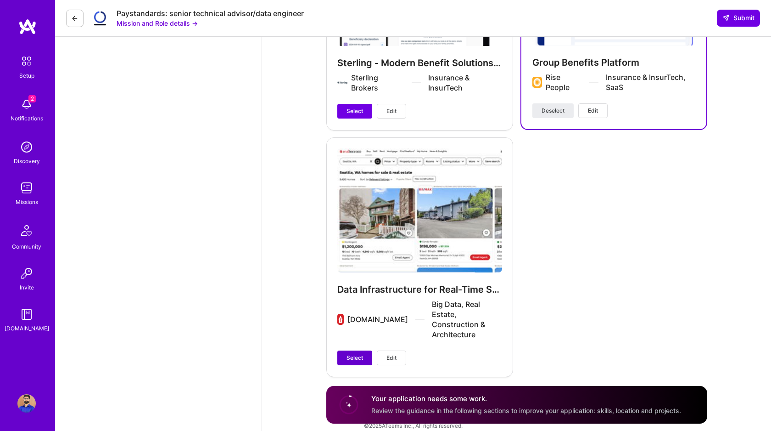
click at [358, 219] on span "Select" at bounding box center [355, 358] width 17 height 8
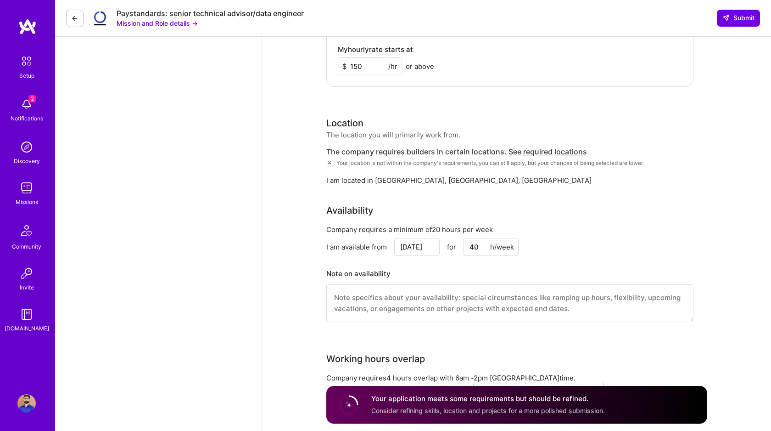
scroll to position [1319, 0]
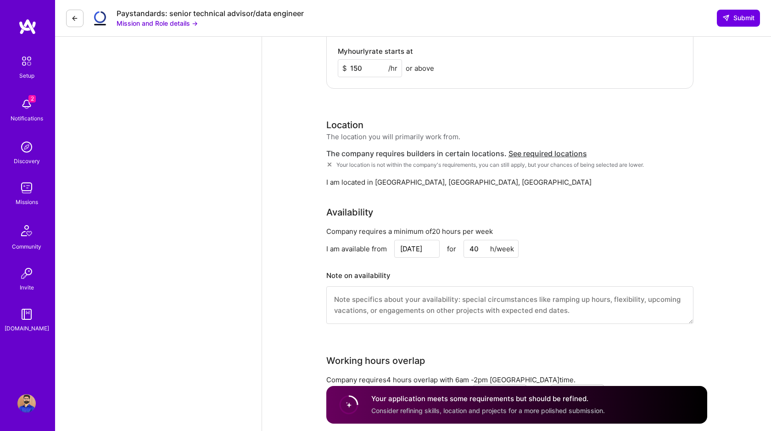
click at [545, 153] on span "See required locations" at bounding box center [548, 153] width 79 height 9
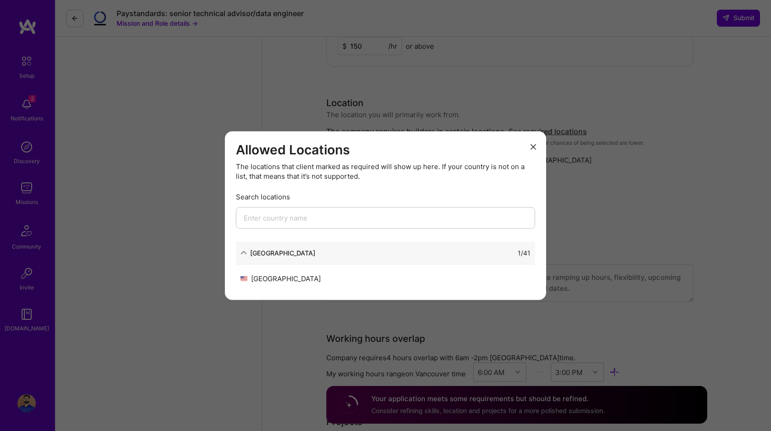
scroll to position [1346, 0]
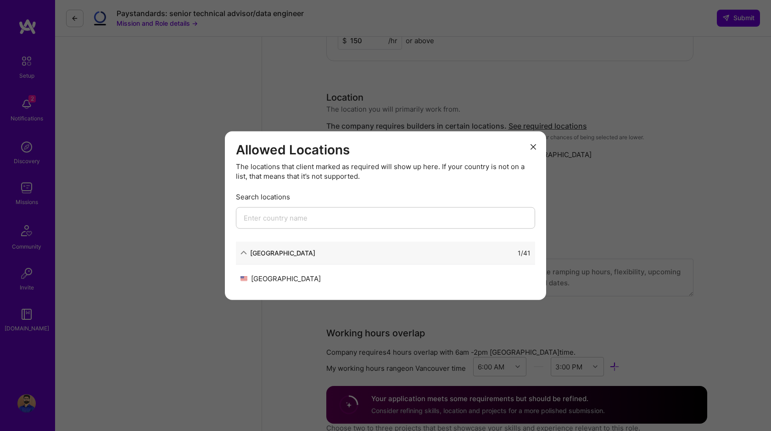
click at [291, 219] on div "North America 1 / 41" at bounding box center [385, 252] width 299 height 23
click at [300, 214] on input "modal" at bounding box center [385, 218] width 299 height 22
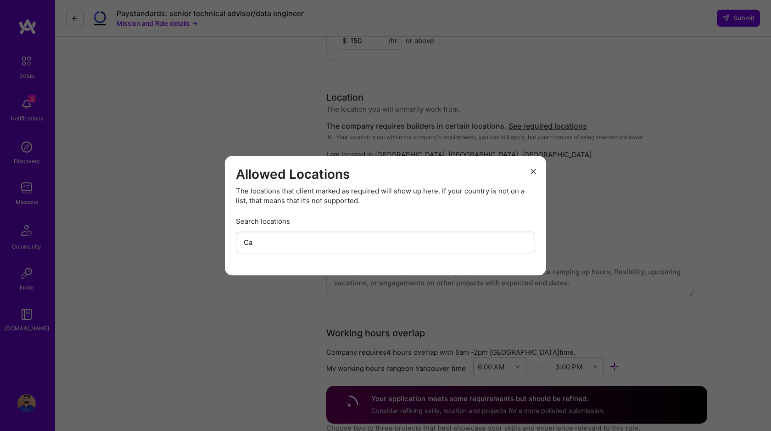
type input "C"
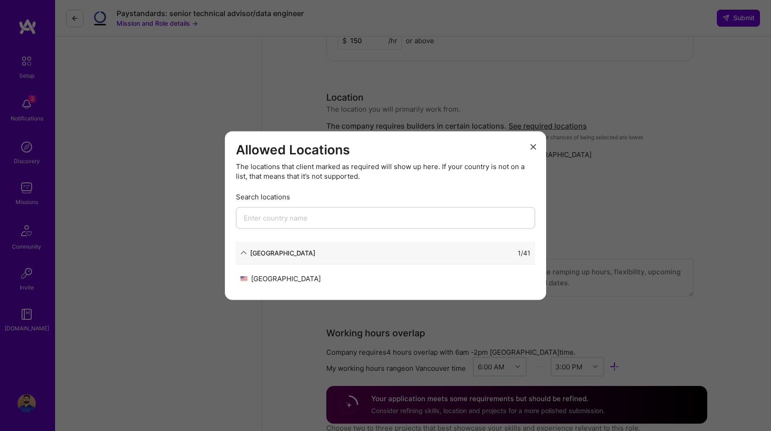
click at [286, 219] on div "North America" at bounding box center [282, 252] width 65 height 10
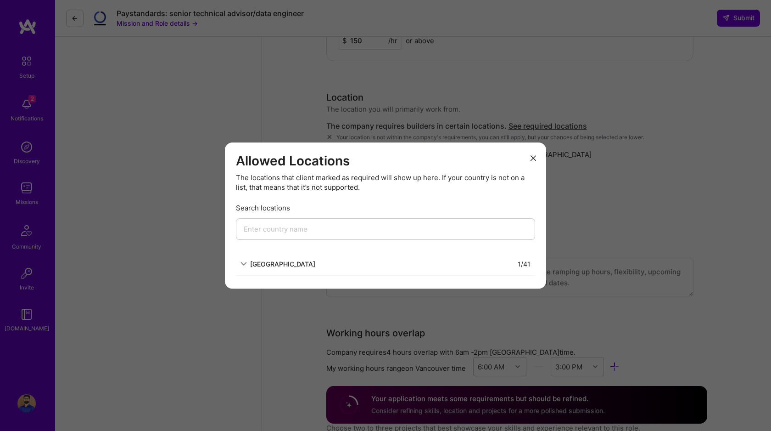
click at [282, 219] on div "North America" at bounding box center [282, 264] width 65 height 10
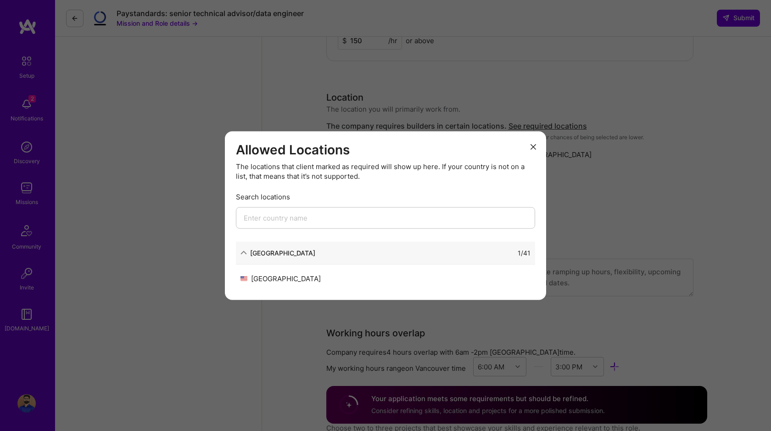
click at [286, 219] on div "United States" at bounding box center [313, 278] width 145 height 10
click at [247, 219] on img "modal" at bounding box center [244, 277] width 7 height 5
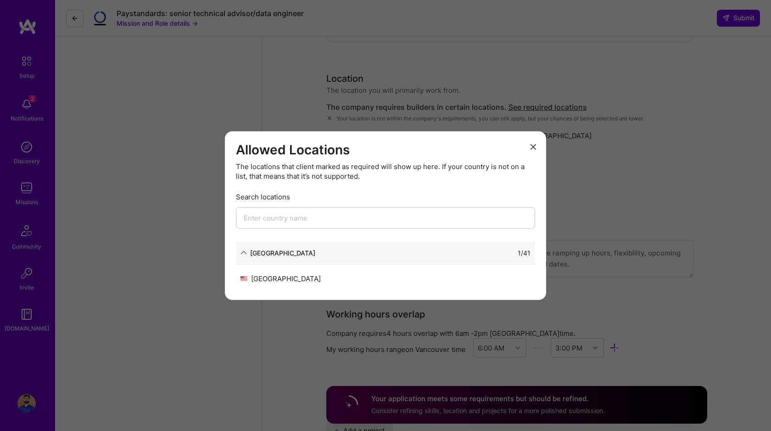
scroll to position [1362, 0]
click at [259, 219] on div "United States" at bounding box center [313, 278] width 145 height 10
click at [245, 219] on icon "modal" at bounding box center [244, 252] width 6 height 6
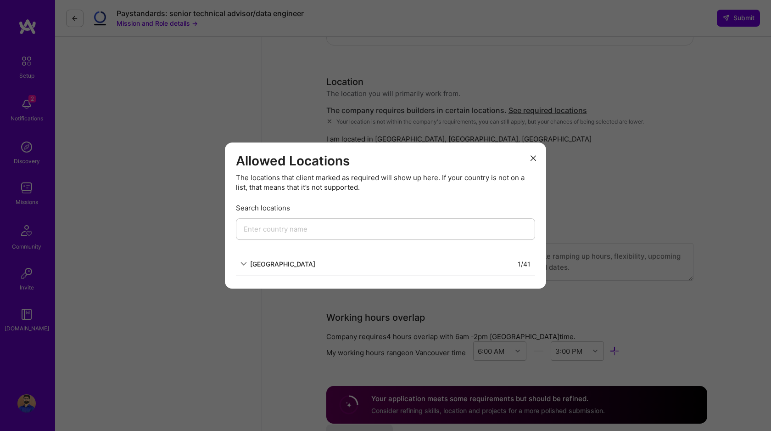
click at [247, 219] on div "North America" at bounding box center [278, 264] width 75 height 10
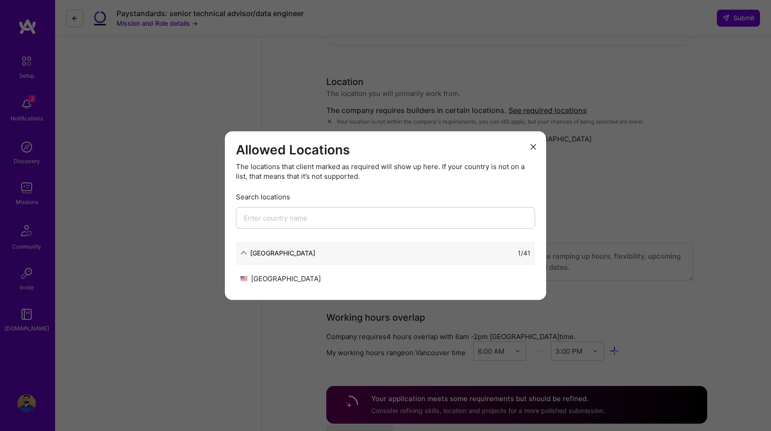
click at [528, 149] on button "modal" at bounding box center [533, 146] width 11 height 15
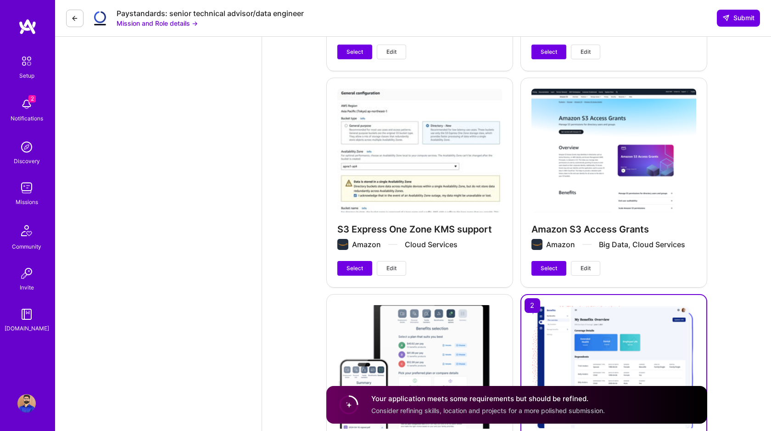
scroll to position [1815, 0]
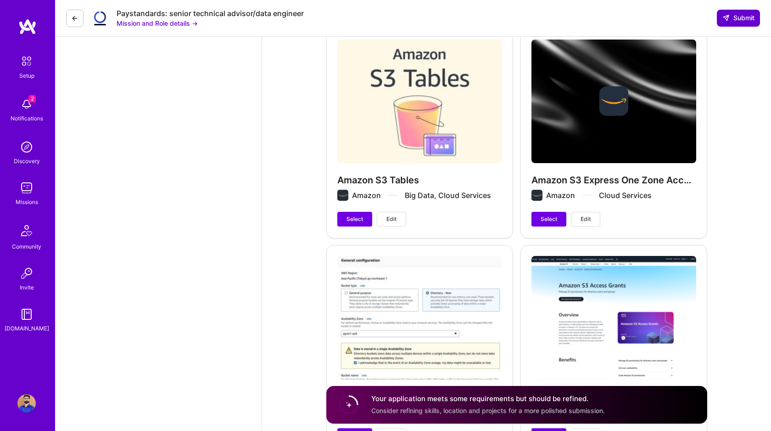
click at [726, 20] on icon at bounding box center [726, 17] width 7 height 7
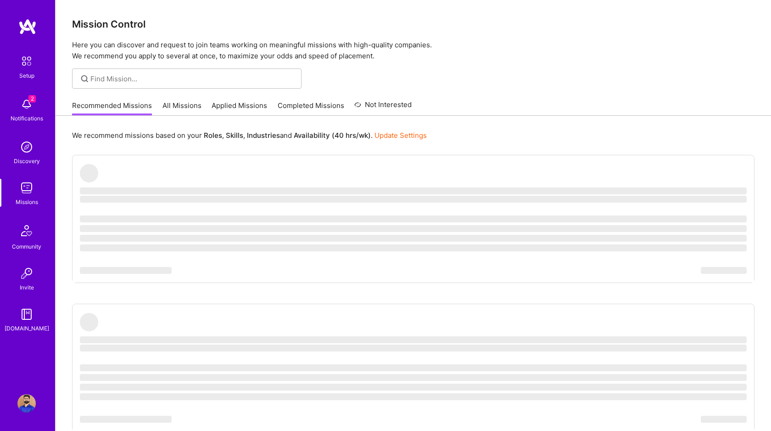
click at [243, 107] on link "Applied Missions" at bounding box center [240, 108] width 56 height 15
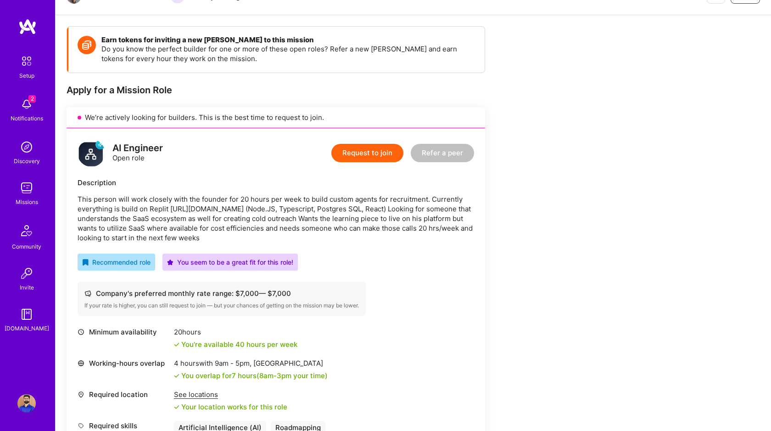
scroll to position [109, 0]
click at [498, 276] on div "Earn tokens for inviting a new A.Teamer to this mission Do you know the perfect…" at bounding box center [342, 362] width 551 height 674
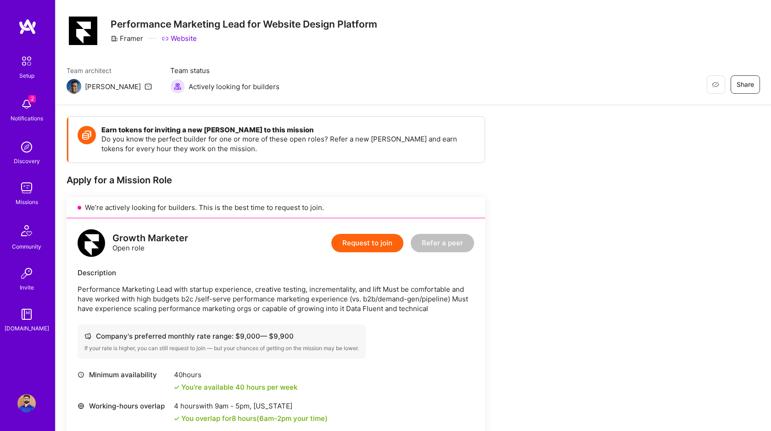
scroll to position [18, 0]
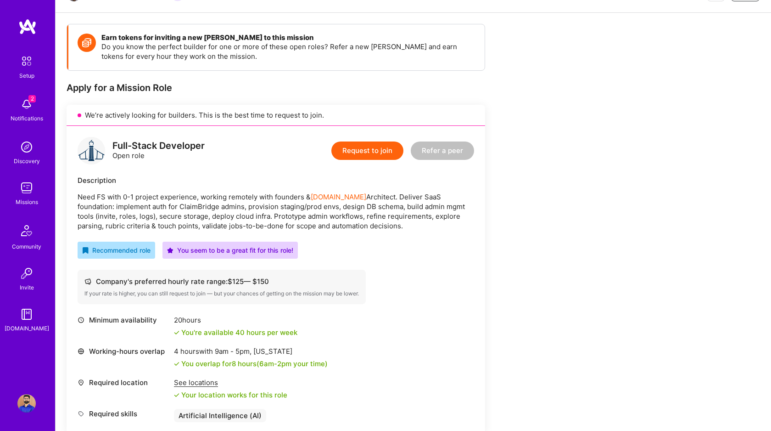
scroll to position [112, 0]
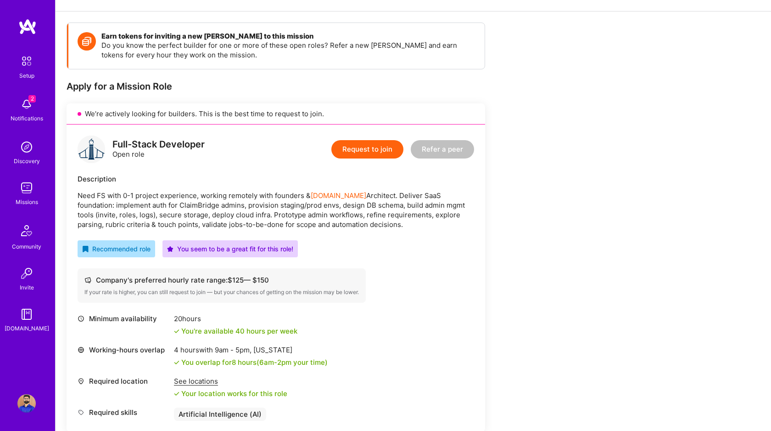
click at [379, 151] on button "Request to join" at bounding box center [367, 149] width 72 height 18
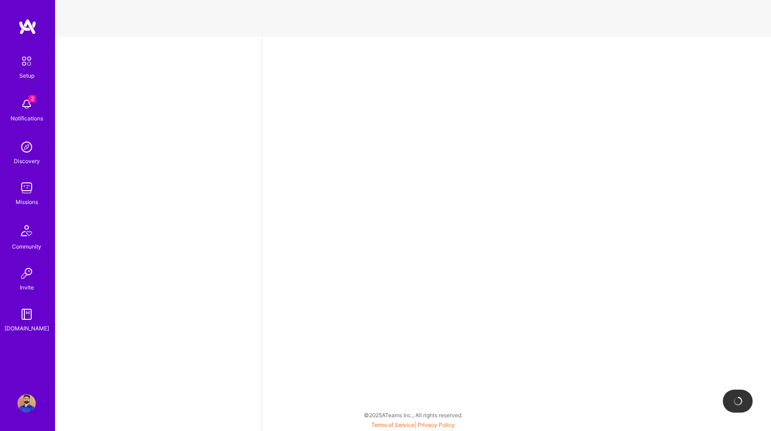
select select "CA"
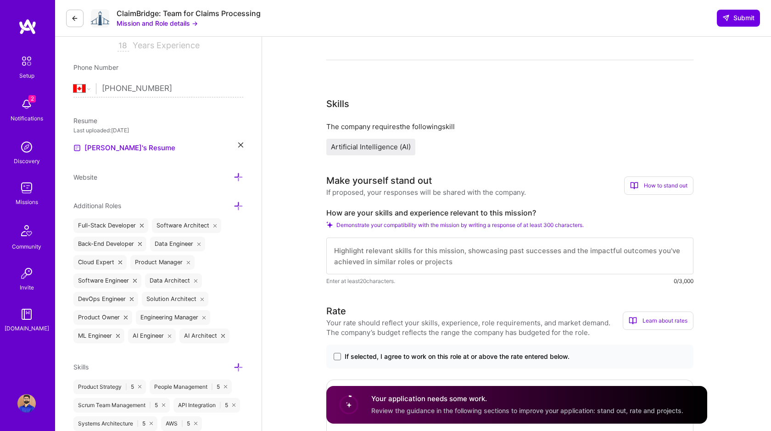
scroll to position [195, 0]
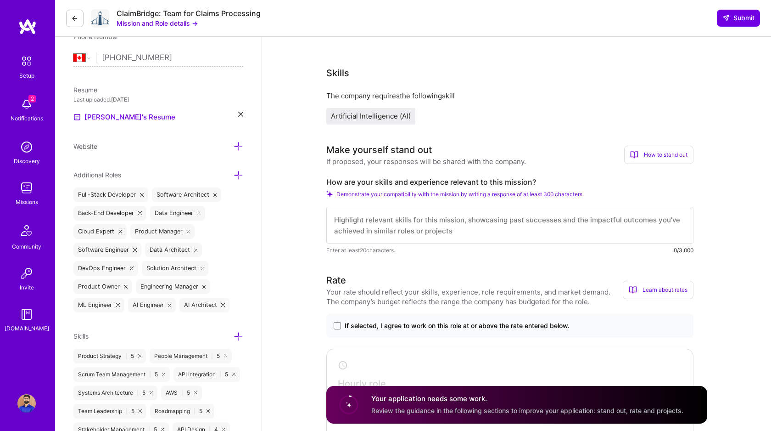
click at [140, 15] on div "ClaimBridge: Team for Claims Processing" at bounding box center [189, 14] width 144 height 10
copy div "ClaimBridge"
click at [382, 229] on textarea at bounding box center [509, 225] width 367 height 37
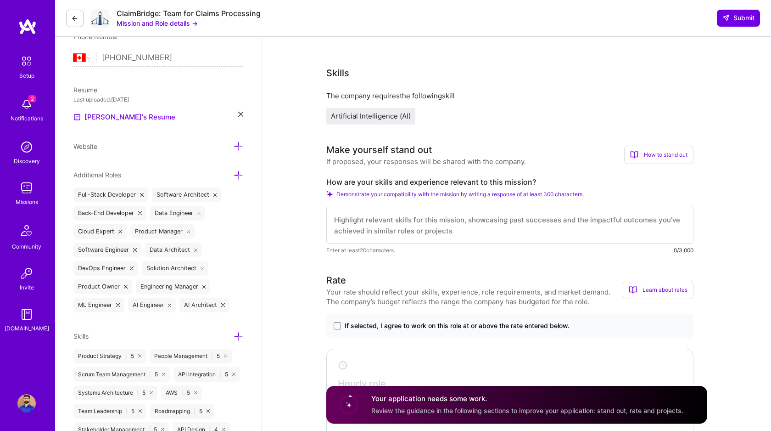
paste textarea "27+ Lorem Ipsumdol Sitam-Conse Adip Elitsed Doeius TEM I9 utlaboreetd magnaa en…"
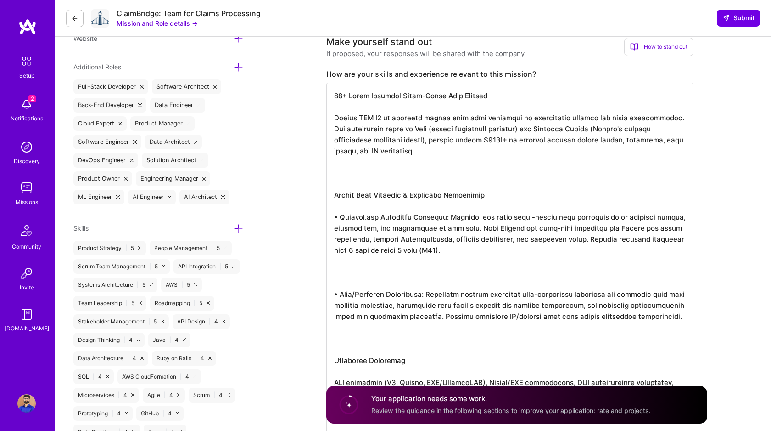
click at [394, 199] on textarea at bounding box center [509, 261] width 367 height 356
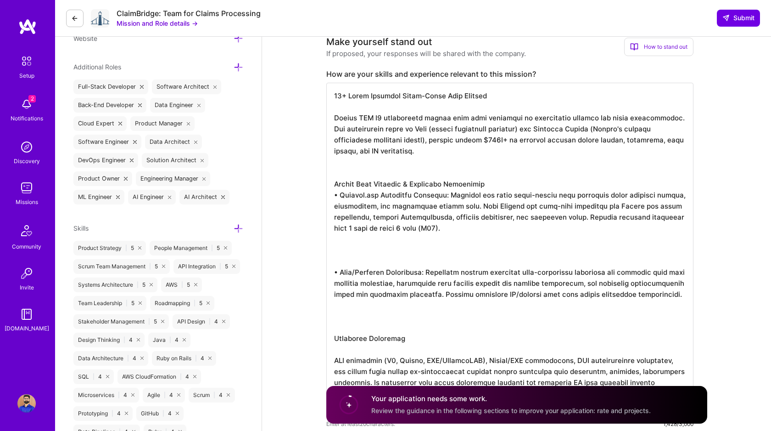
click at [404, 119] on textarea at bounding box center [509, 250] width 367 height 334
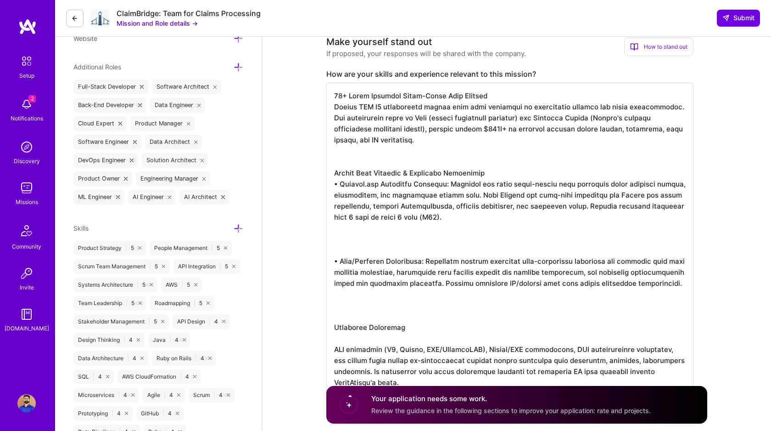
click at [432, 130] on textarea at bounding box center [509, 244] width 367 height 323
click at [389, 256] on textarea at bounding box center [509, 244] width 367 height 323
click at [390, 249] on textarea at bounding box center [509, 244] width 367 height 323
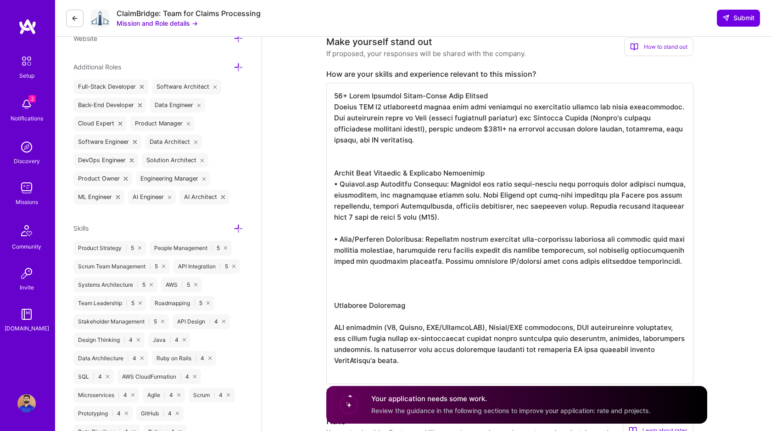
click at [362, 339] on textarea at bounding box center [509, 233] width 367 height 301
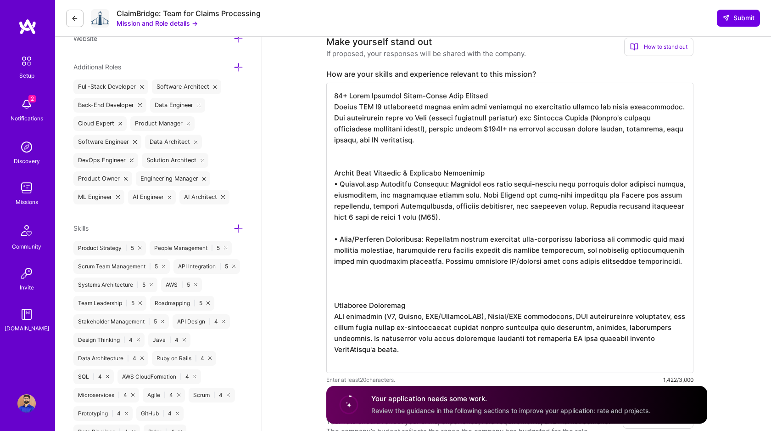
scroll to position [1, 0]
click at [396, 305] on textarea at bounding box center [509, 228] width 367 height 290
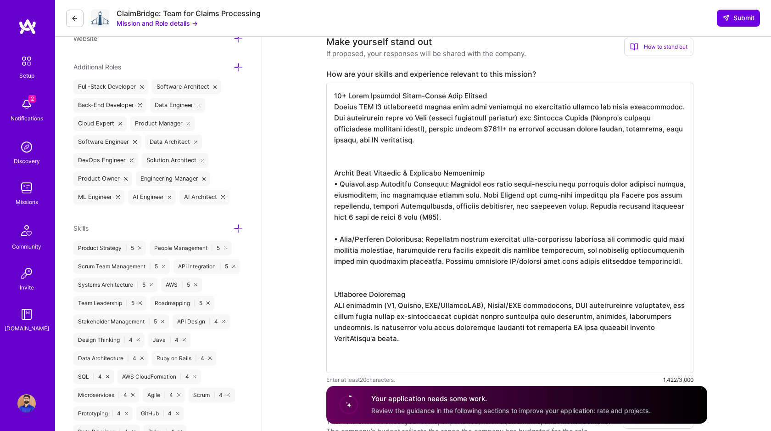
scroll to position [0, 0]
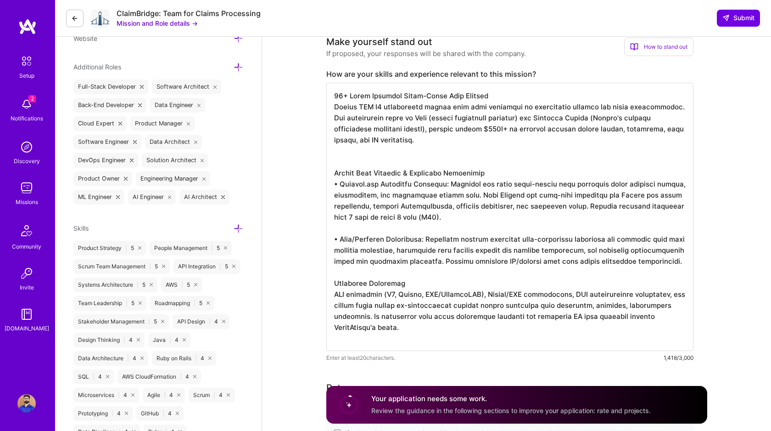
click at [359, 161] on textarea at bounding box center [509, 217] width 367 height 268
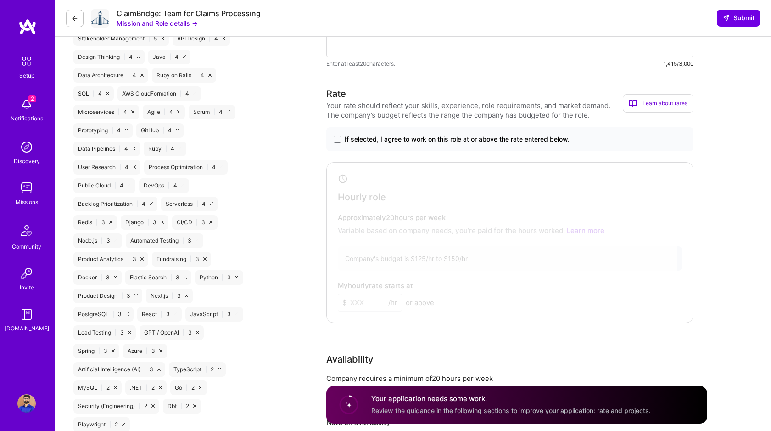
scroll to position [636, 0]
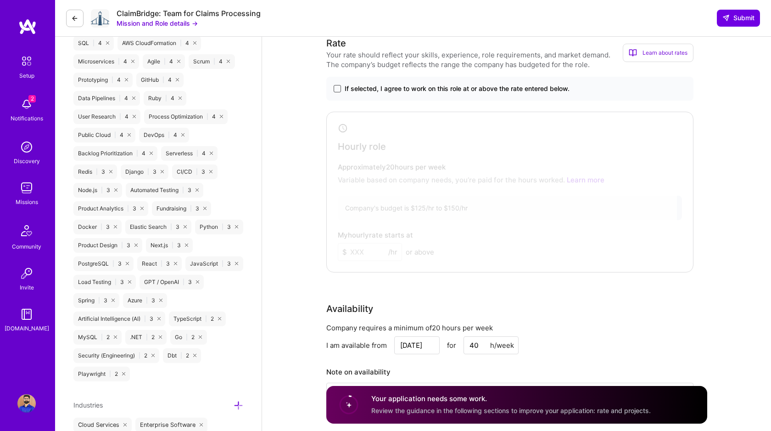
type textarea "20+ Lorem Ipsumdol Sitam-Conse Adip Elitsed Doeius TEM I2 utlaboreetd magnaa en…"
click at [337, 89] on span at bounding box center [337, 88] width 7 height 7
click at [0, 0] on input "If selected, I agree to work on this role at or above the rate entered below." at bounding box center [0, 0] width 0 height 0
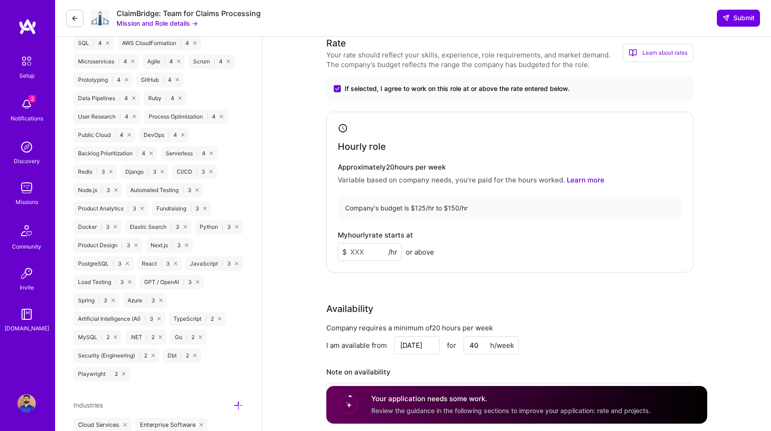
click at [373, 247] on input at bounding box center [370, 252] width 64 height 18
type input "145"
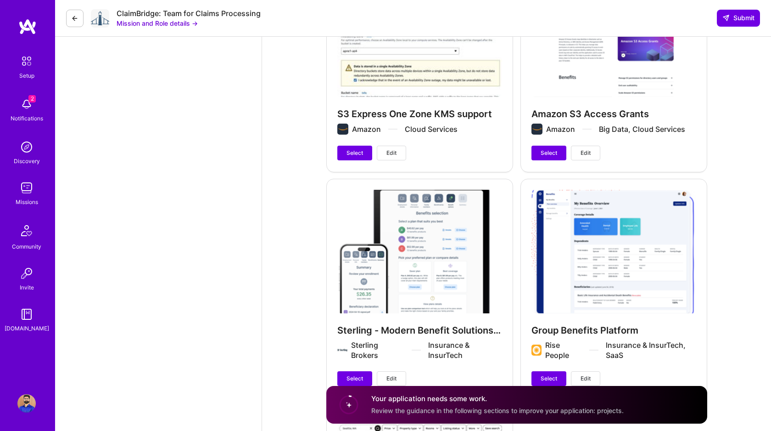
scroll to position [1610, 0]
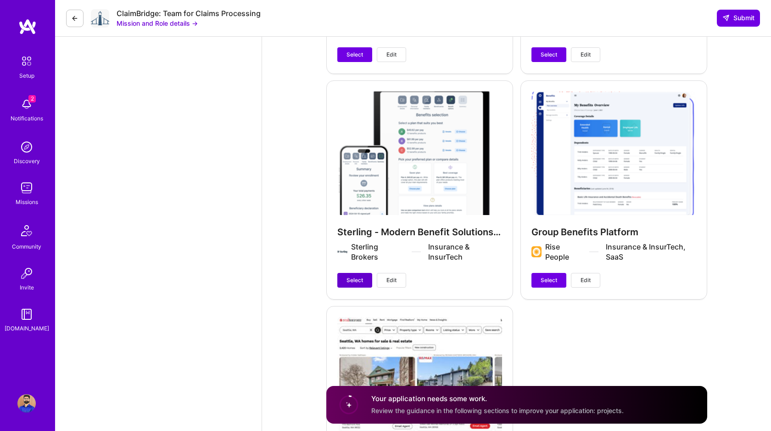
click at [349, 275] on button "Select" at bounding box center [354, 280] width 35 height 15
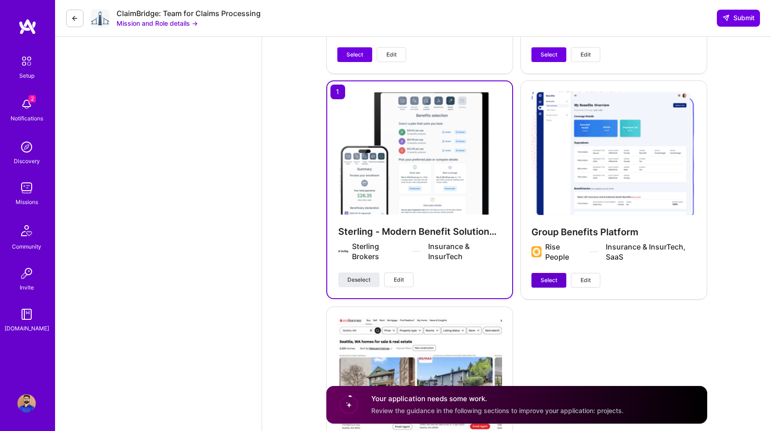
click at [550, 282] on span "Select" at bounding box center [549, 280] width 17 height 8
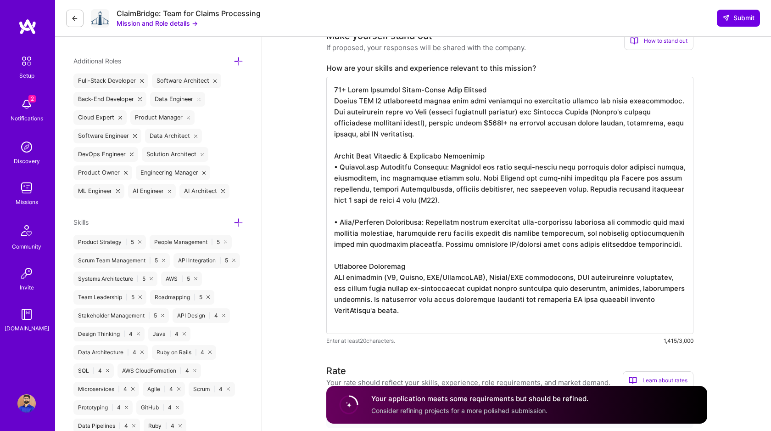
scroll to position [0, 0]
click at [733, 18] on span "Submit" at bounding box center [739, 17] width 32 height 9
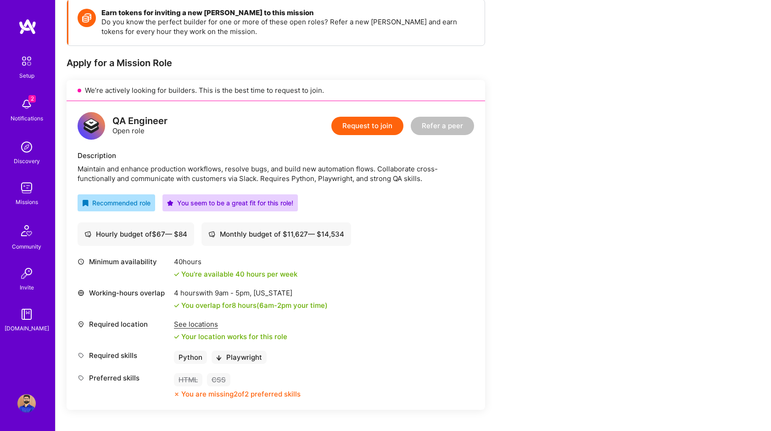
scroll to position [142, 0]
